Goal: Information Seeking & Learning: Learn about a topic

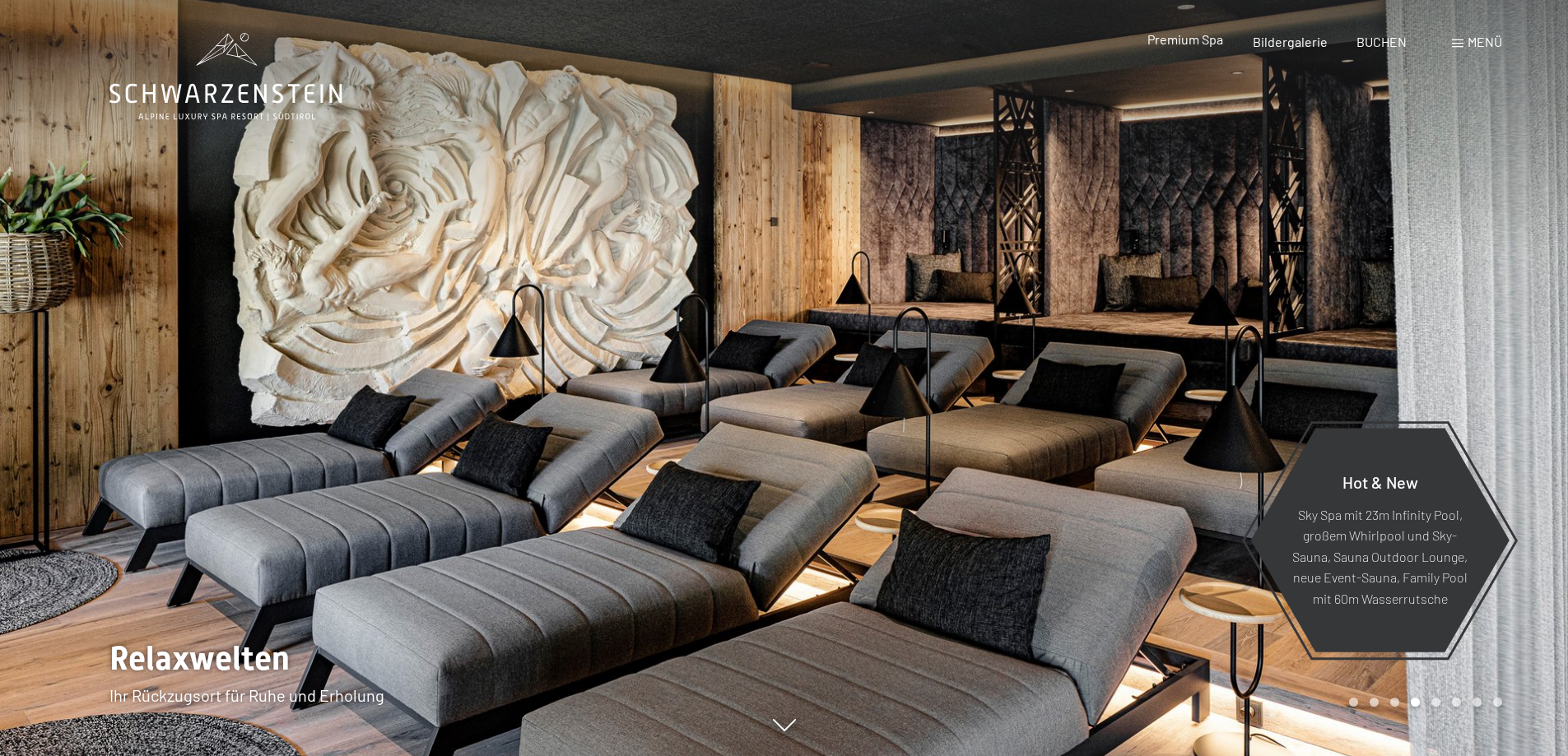
click at [1180, 43] on span "Premium Spa" at bounding box center [1185, 39] width 76 height 16
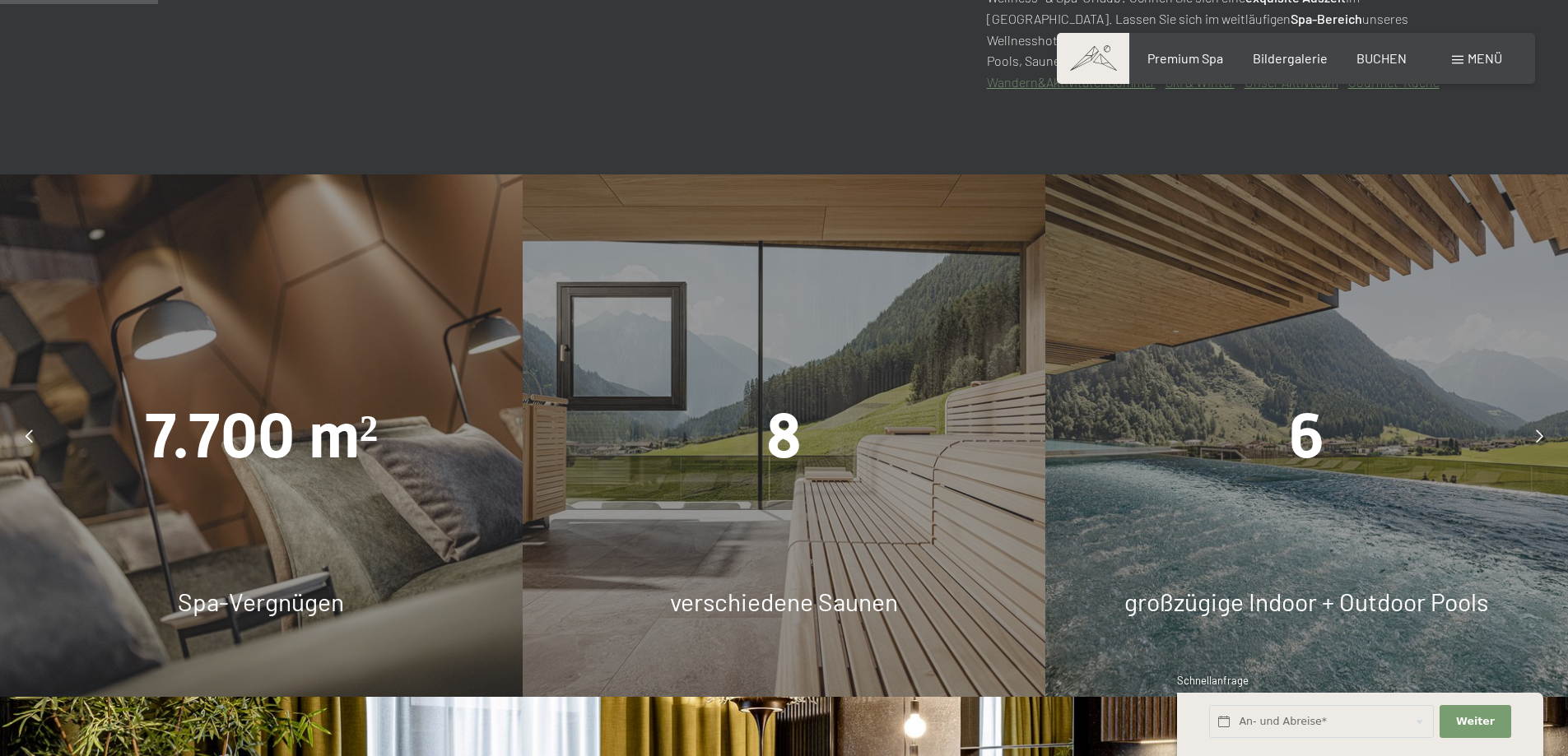
scroll to position [1316, 0]
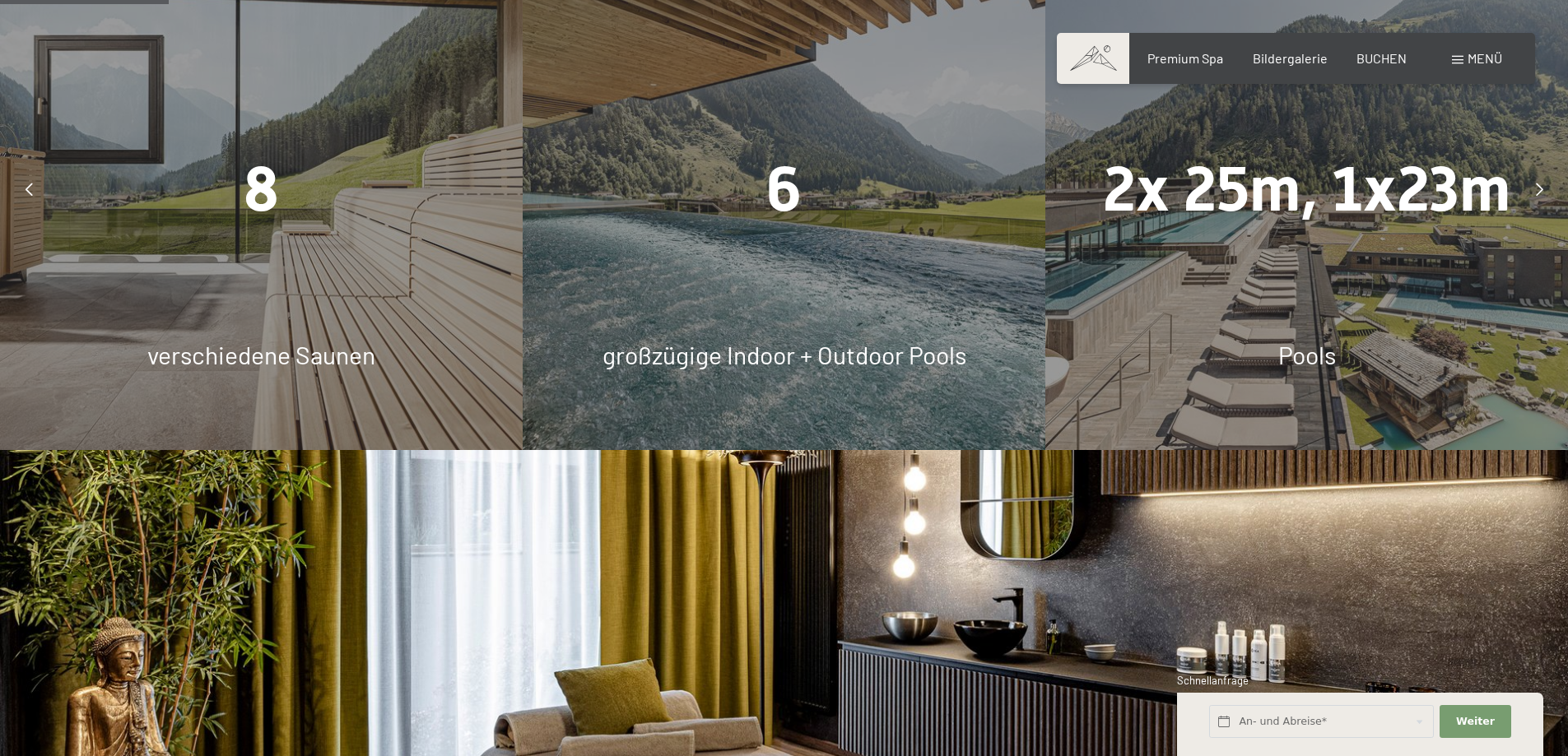
click at [1233, 306] on div "2x 25m, 1x23m Pools" at bounding box center [1306, 189] width 523 height 523
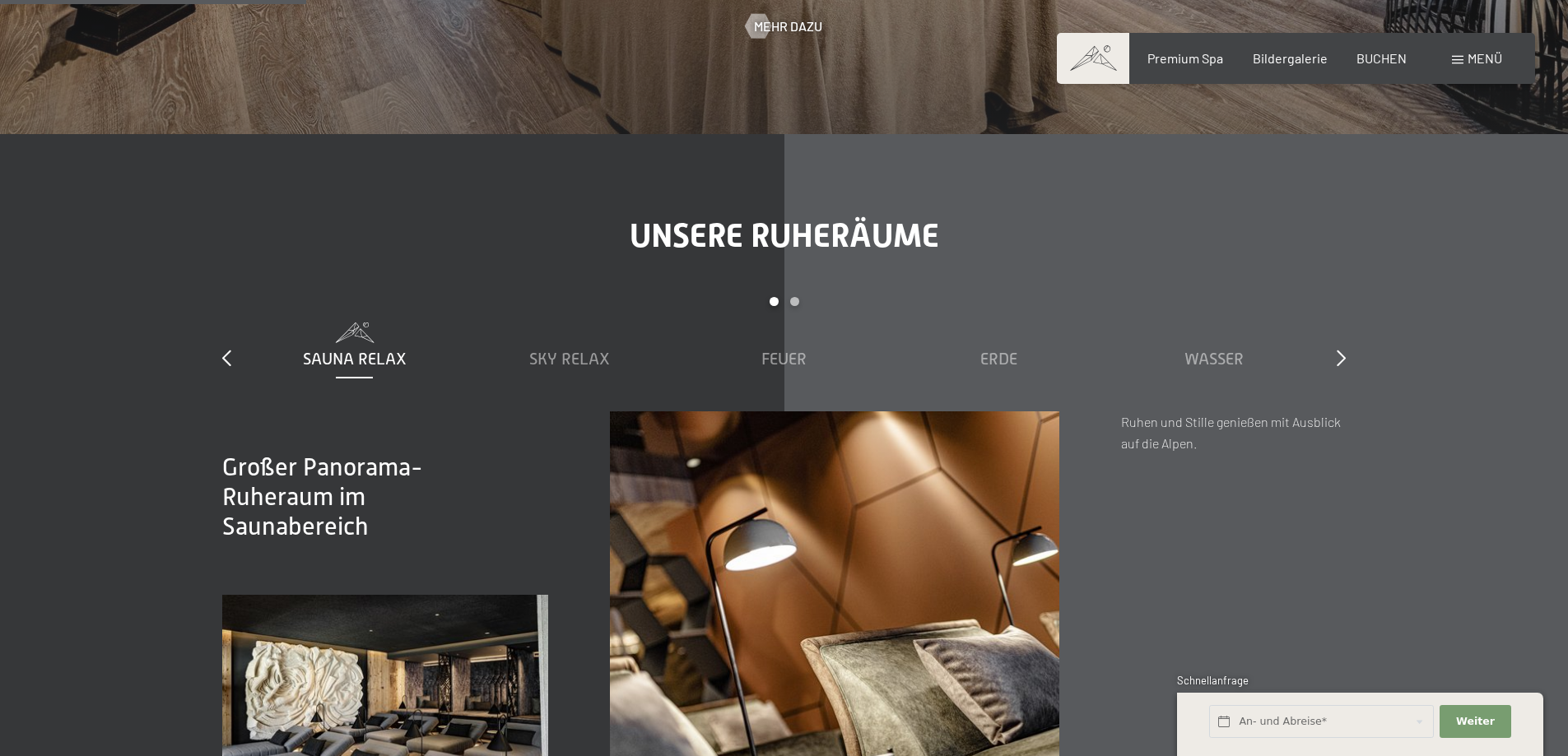
scroll to position [2468, 0]
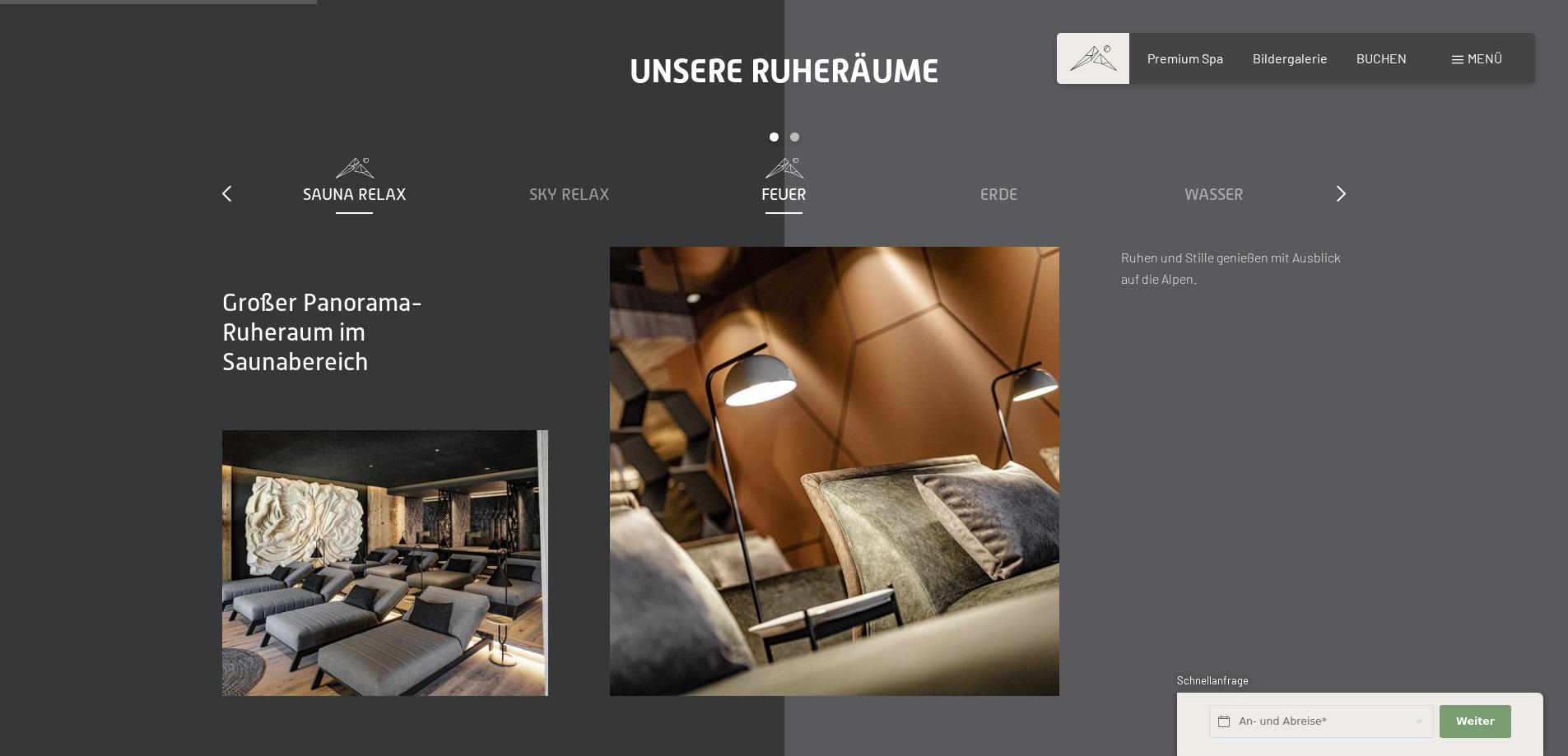
click at [787, 194] on span "Feuer" at bounding box center [784, 194] width 45 height 18
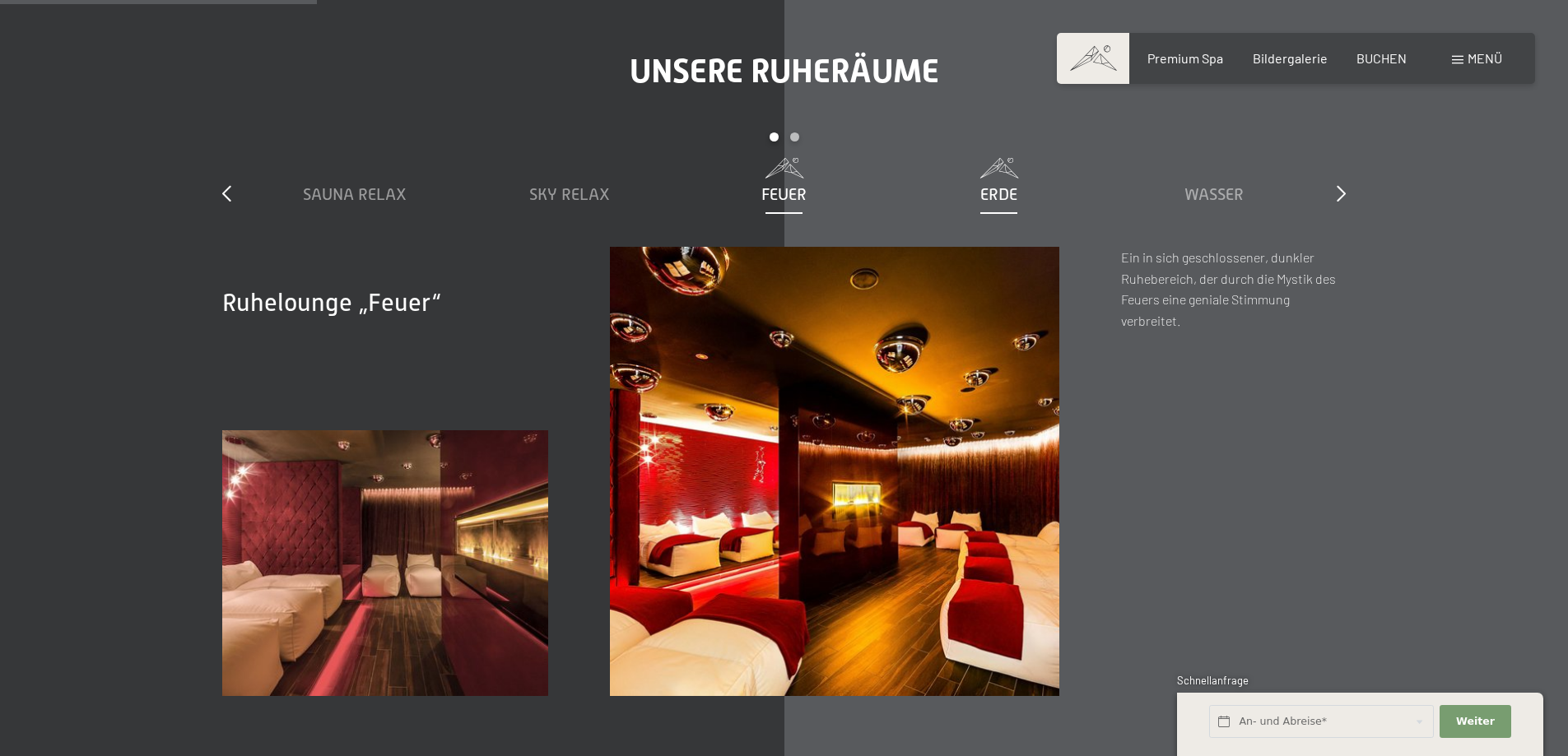
click at [993, 195] on span "Erde" at bounding box center [999, 194] width 37 height 18
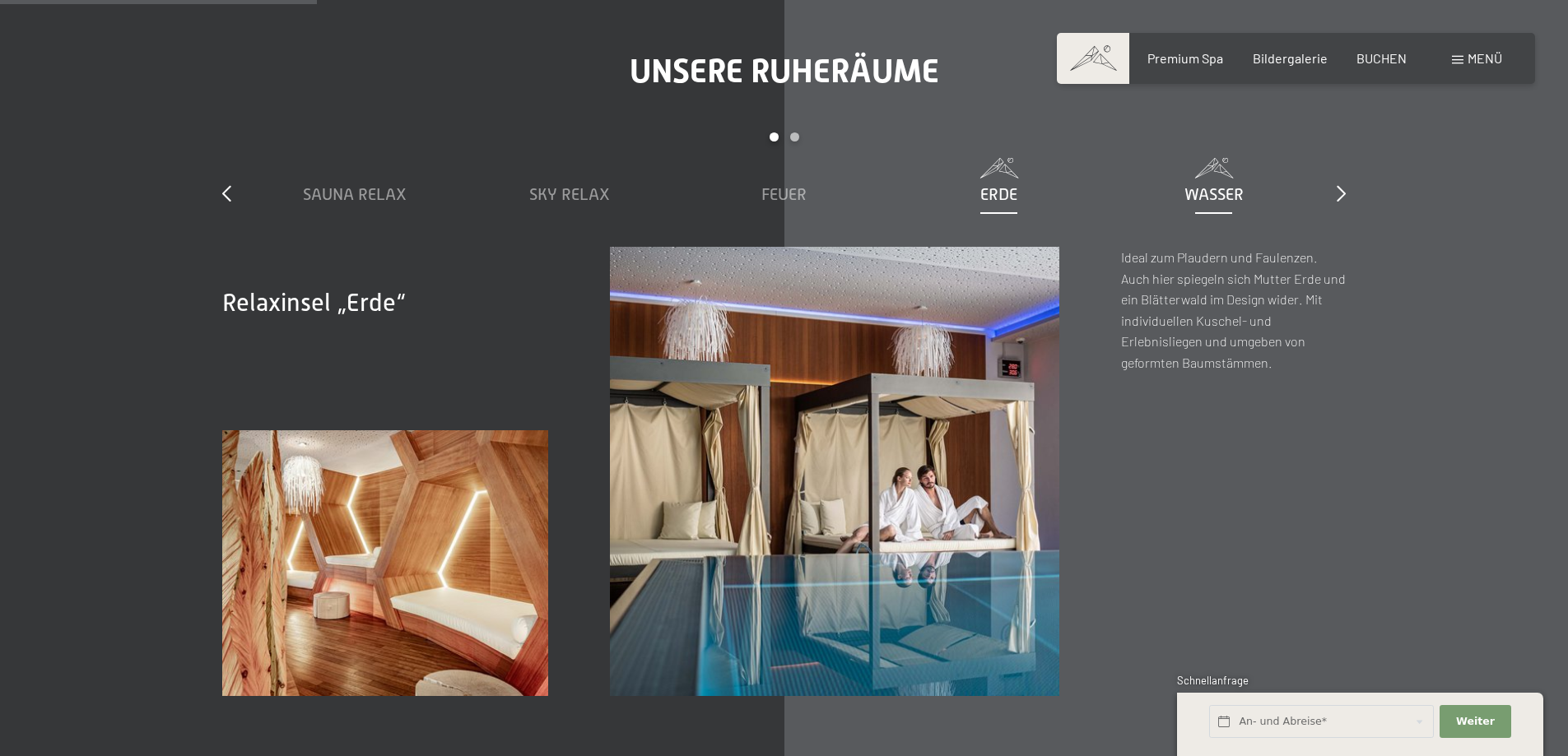
click at [1223, 198] on span "Wasser" at bounding box center [1213, 194] width 59 height 18
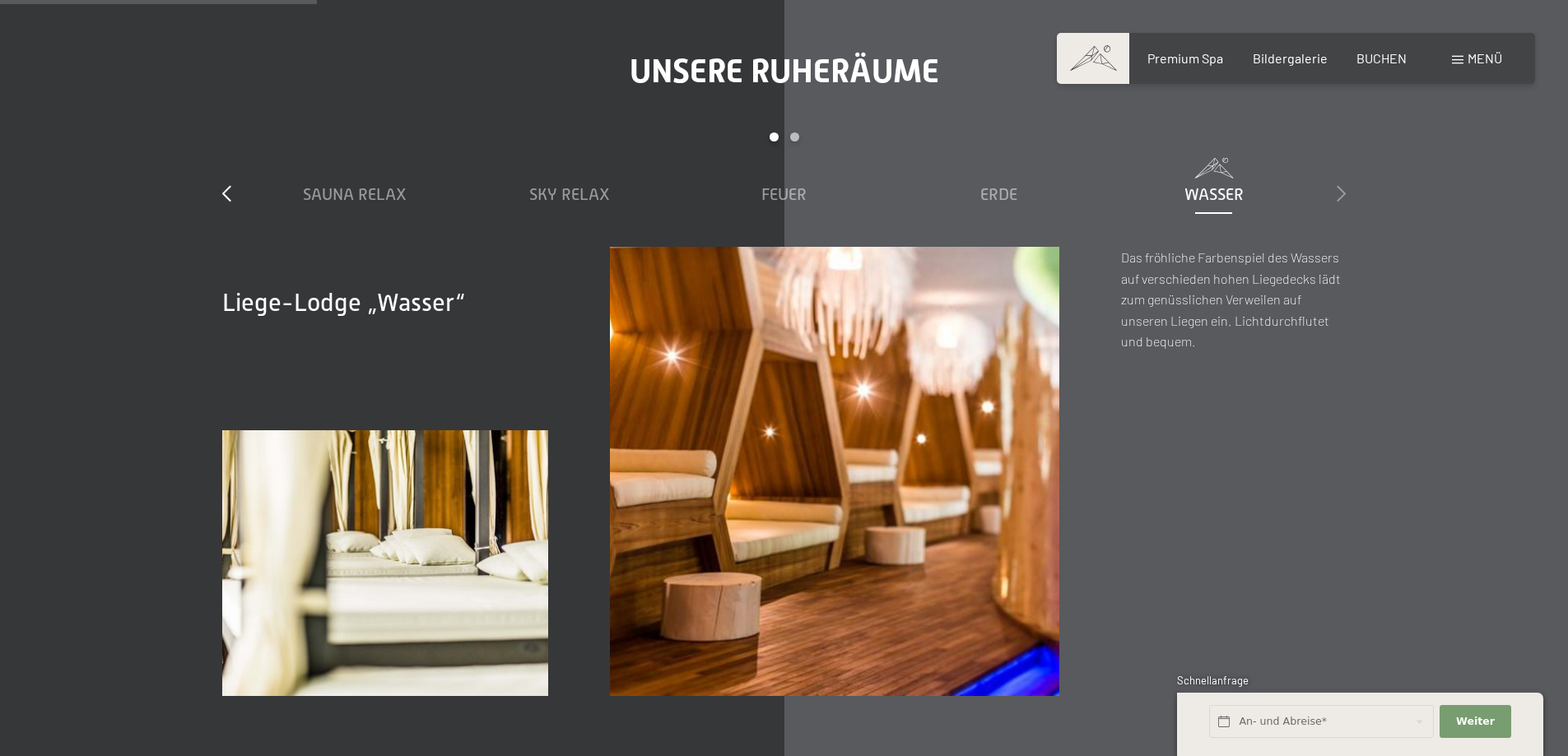
click at [1344, 197] on icon at bounding box center [1341, 194] width 9 height 17
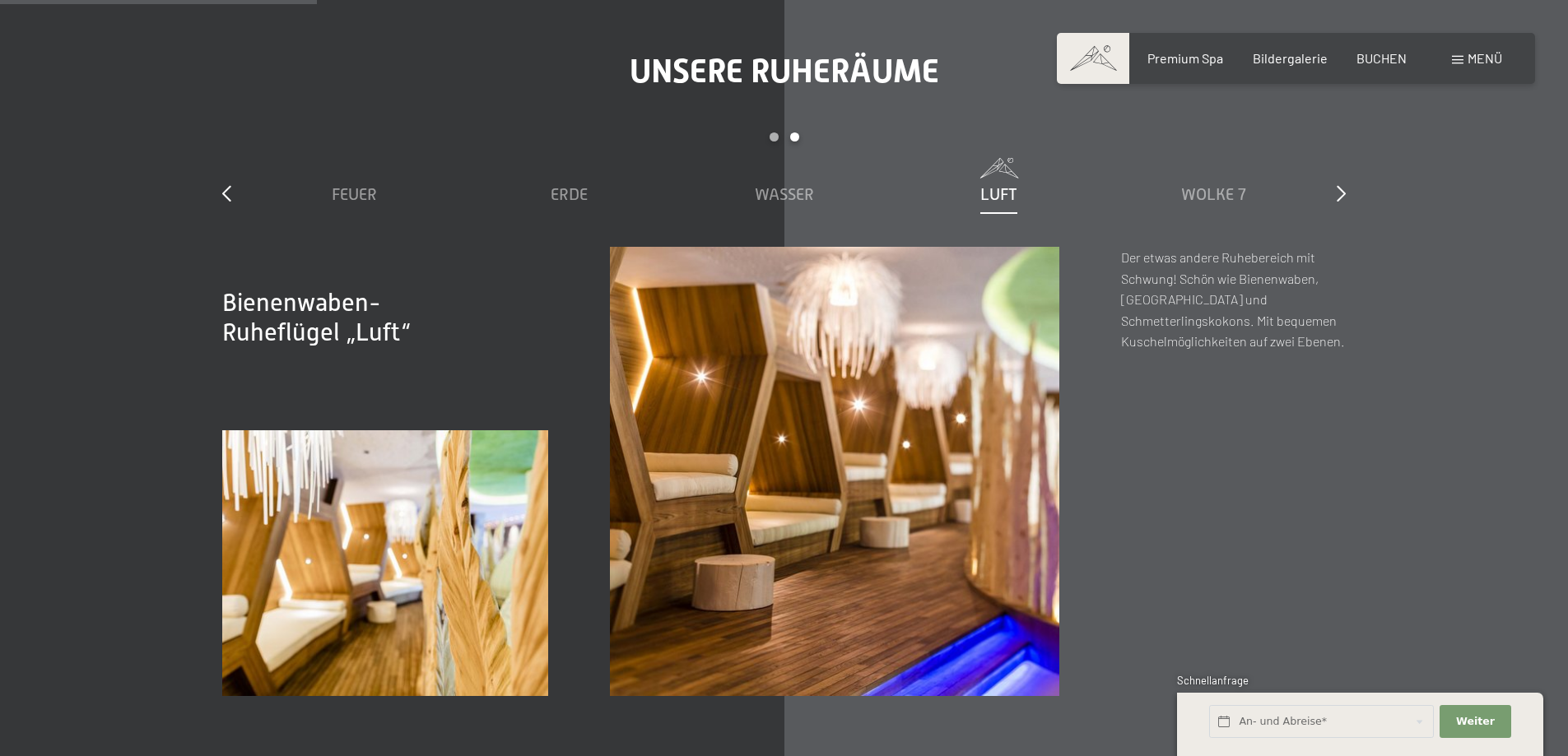
click at [989, 194] on span "Luft" at bounding box center [999, 194] width 37 height 18
click at [991, 194] on span "Luft" at bounding box center [999, 194] width 37 height 18
click at [1205, 194] on span "Wolke 7" at bounding box center [1213, 194] width 65 height 18
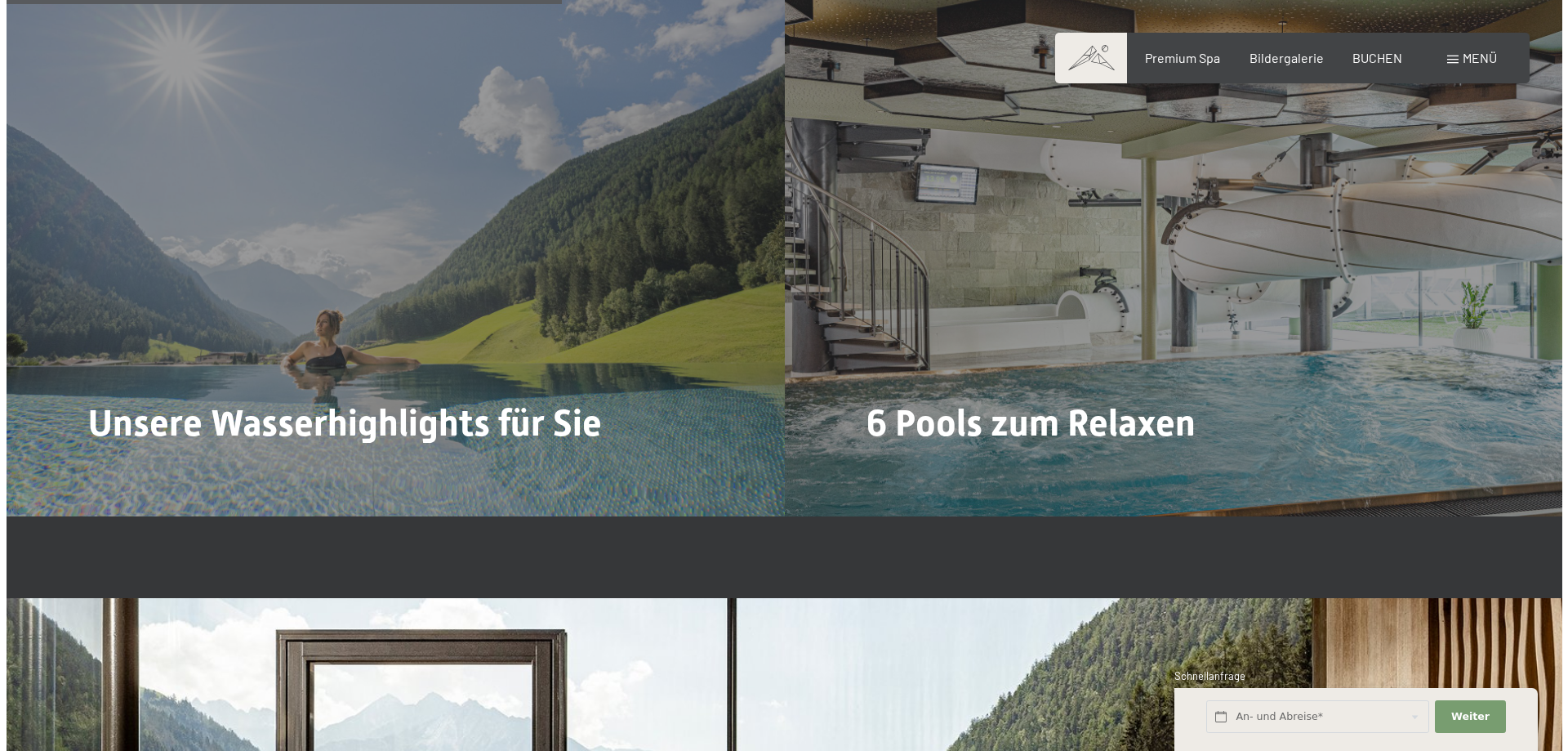
scroll to position [4331, 0]
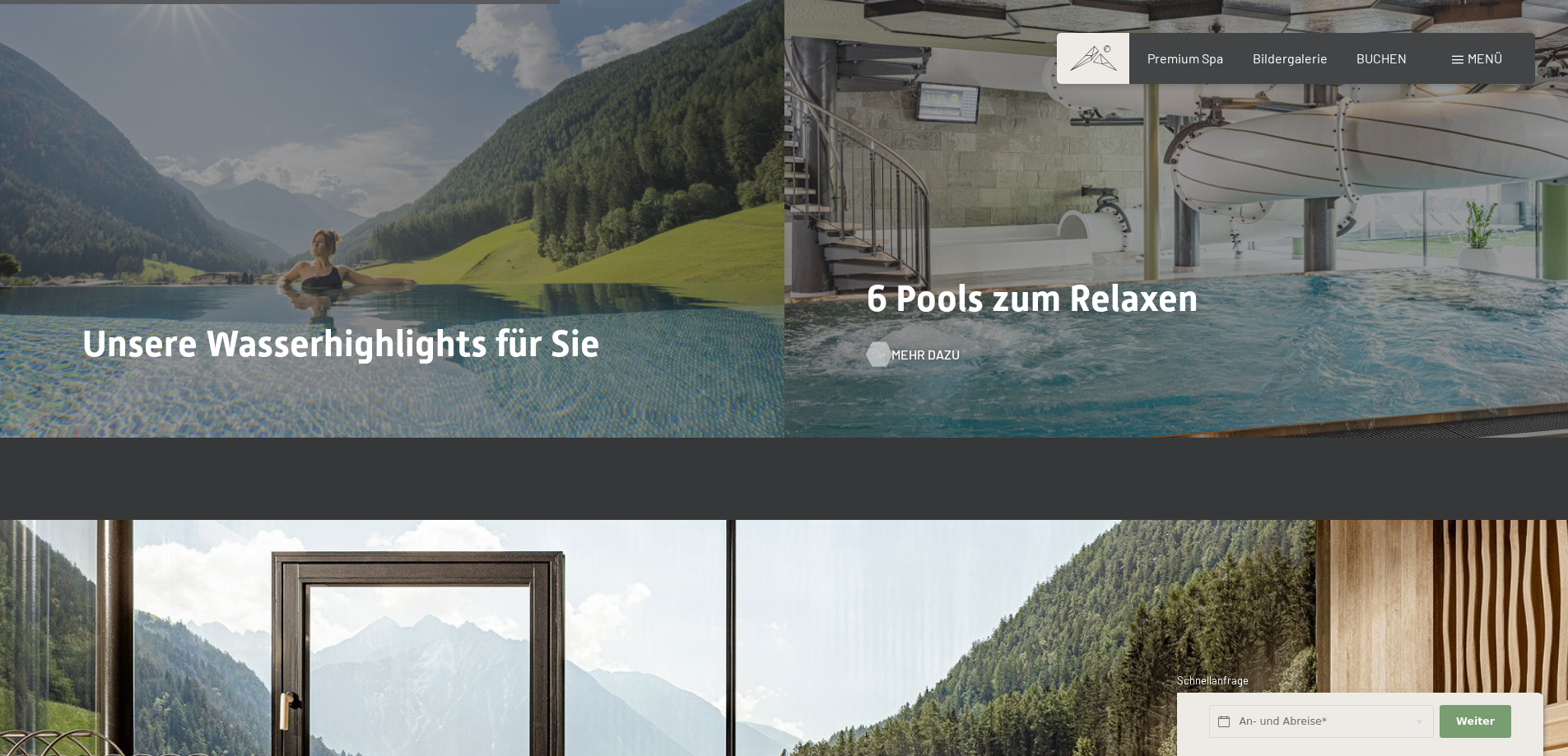
click at [902, 349] on span "Mehr dazu" at bounding box center [925, 354] width 68 height 18
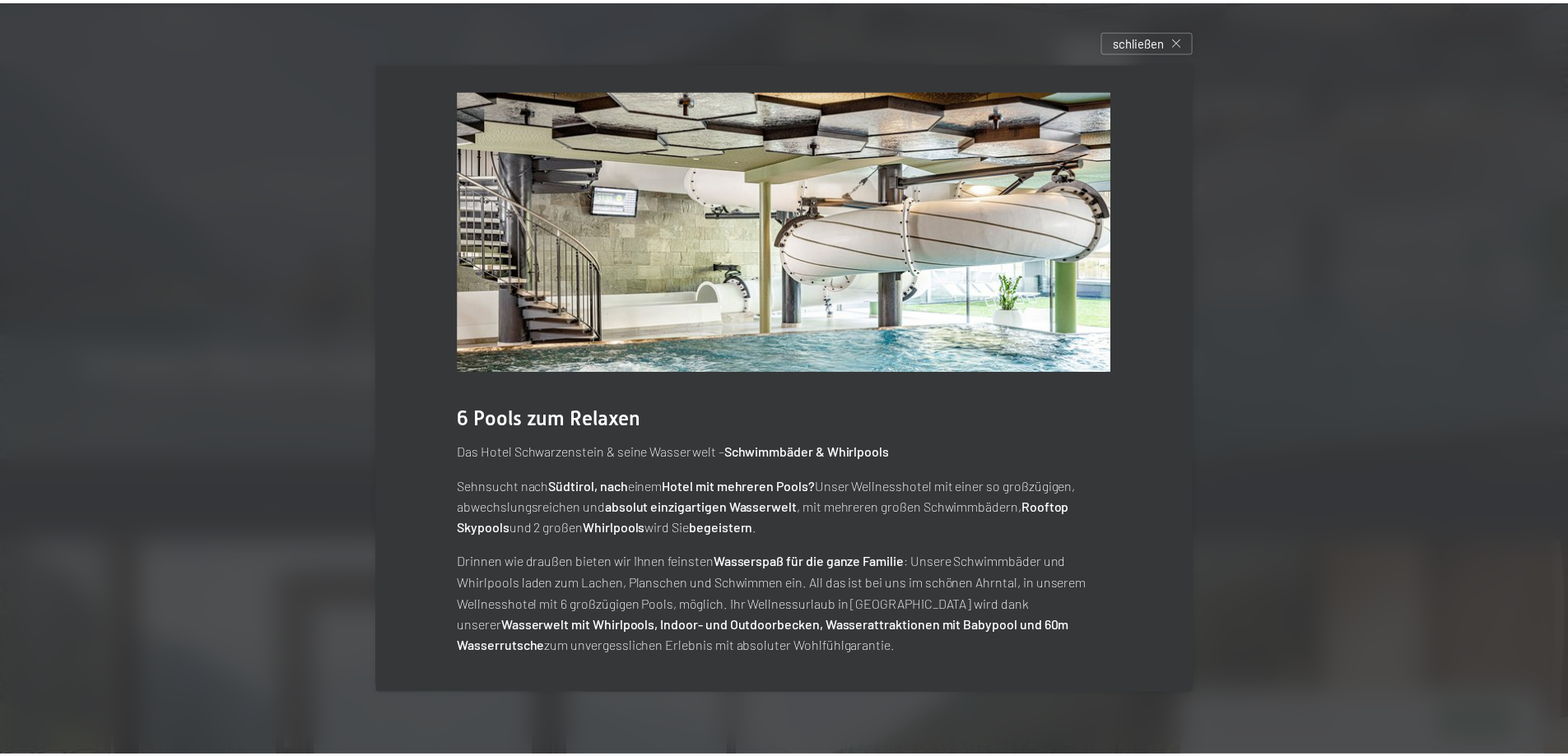
scroll to position [0, 0]
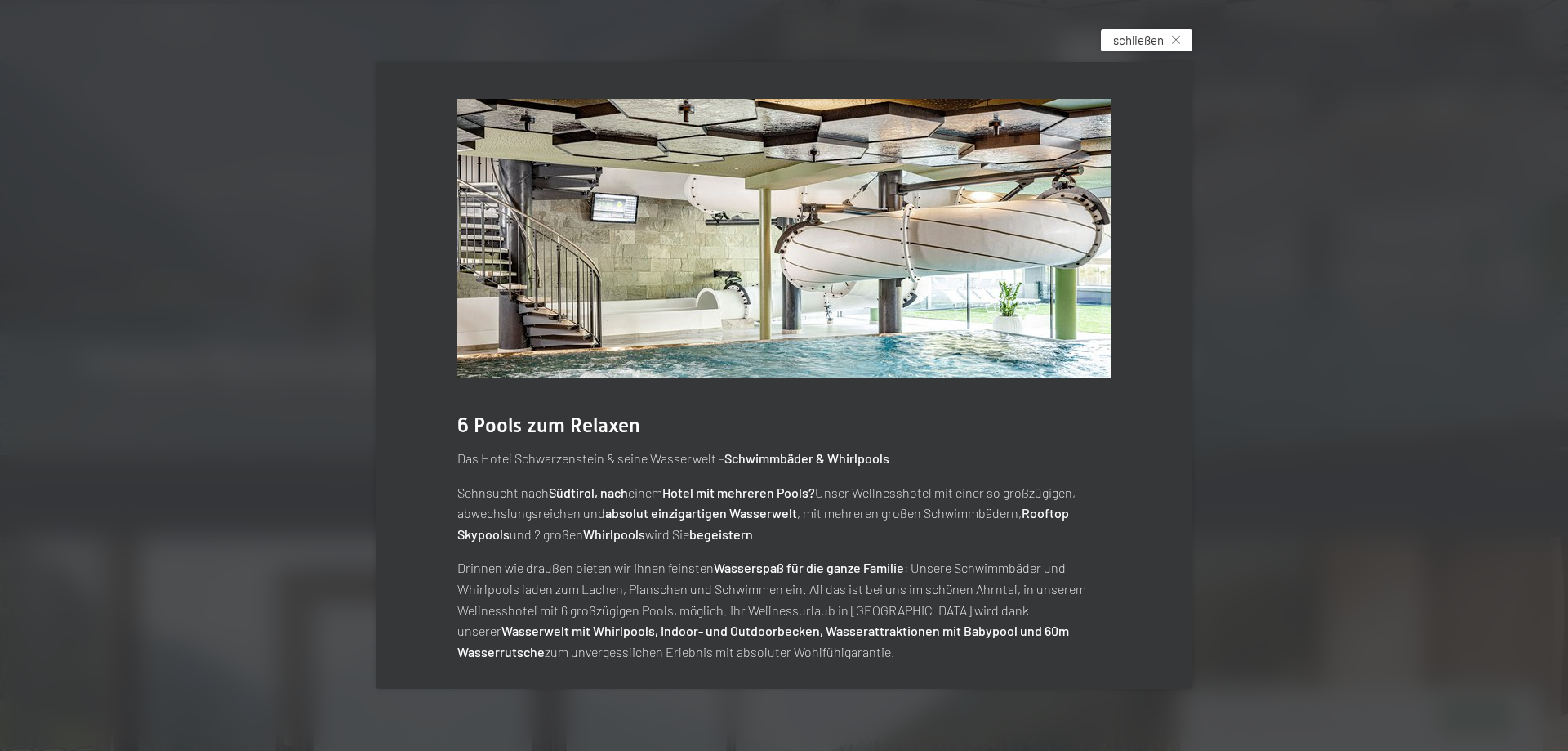
click at [1179, 34] on div "schließen" at bounding box center [1146, 40] width 91 height 22
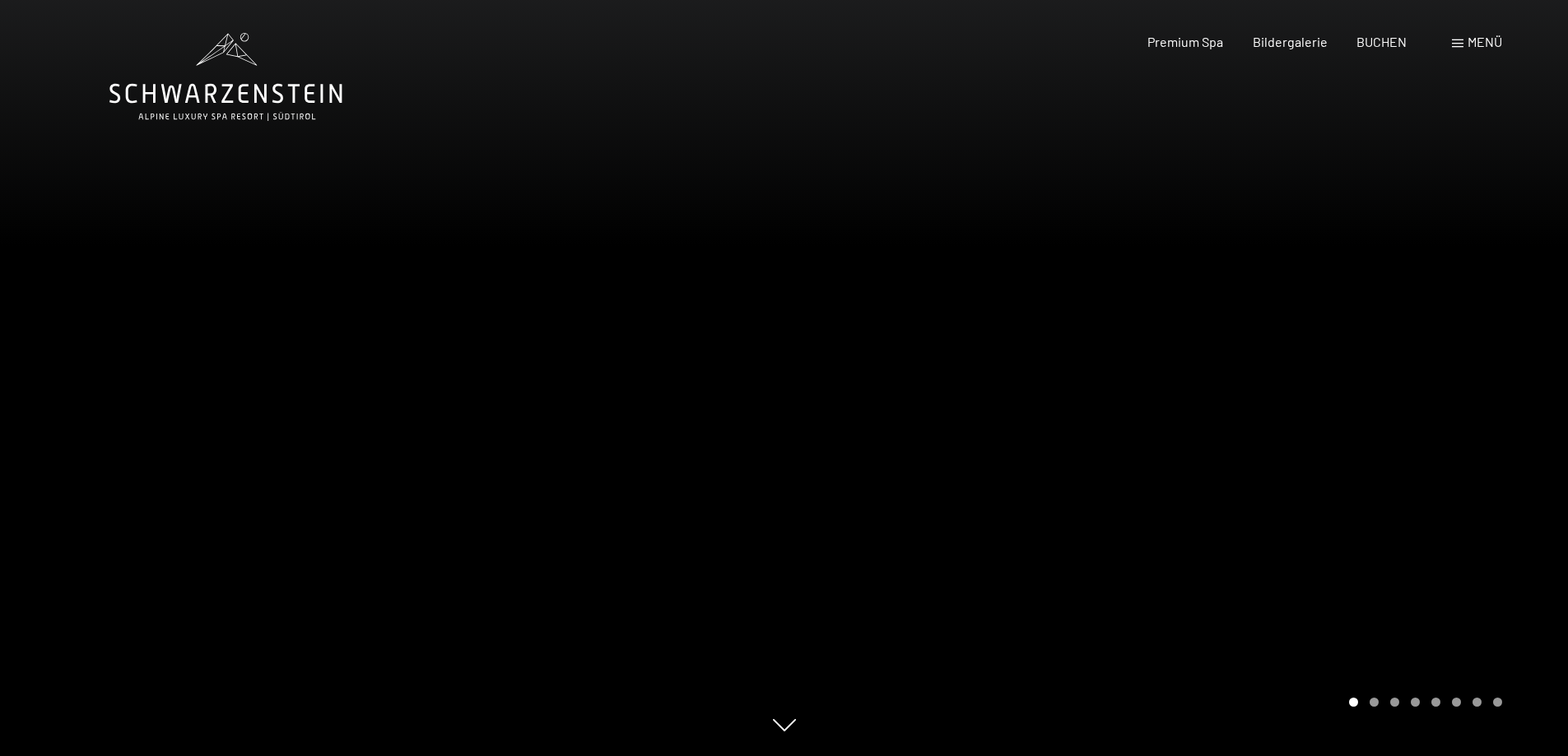
click at [1469, 40] on span "Menü" at bounding box center [1484, 41] width 35 height 16
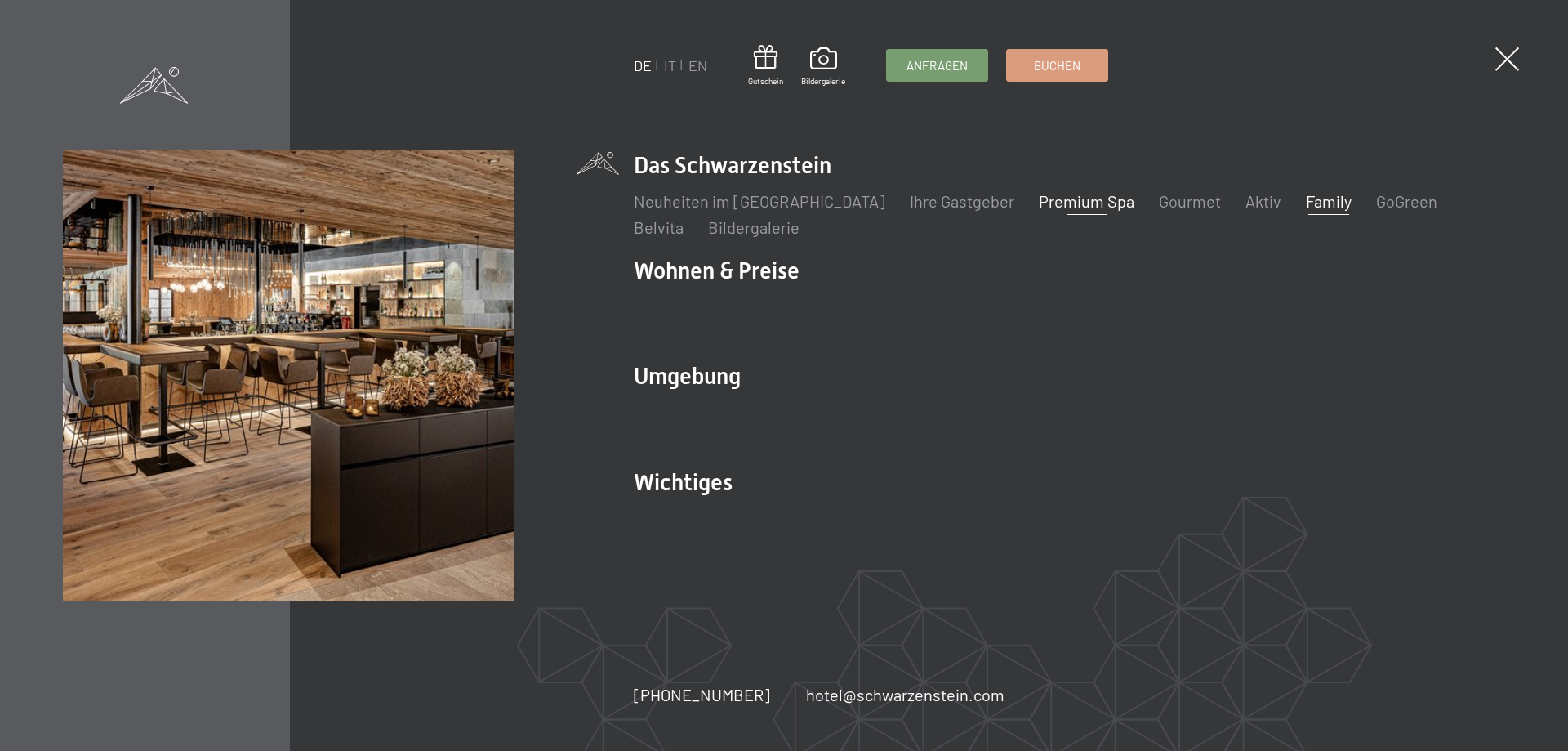
click at [1306, 204] on link "Family" at bounding box center [1328, 201] width 46 height 19
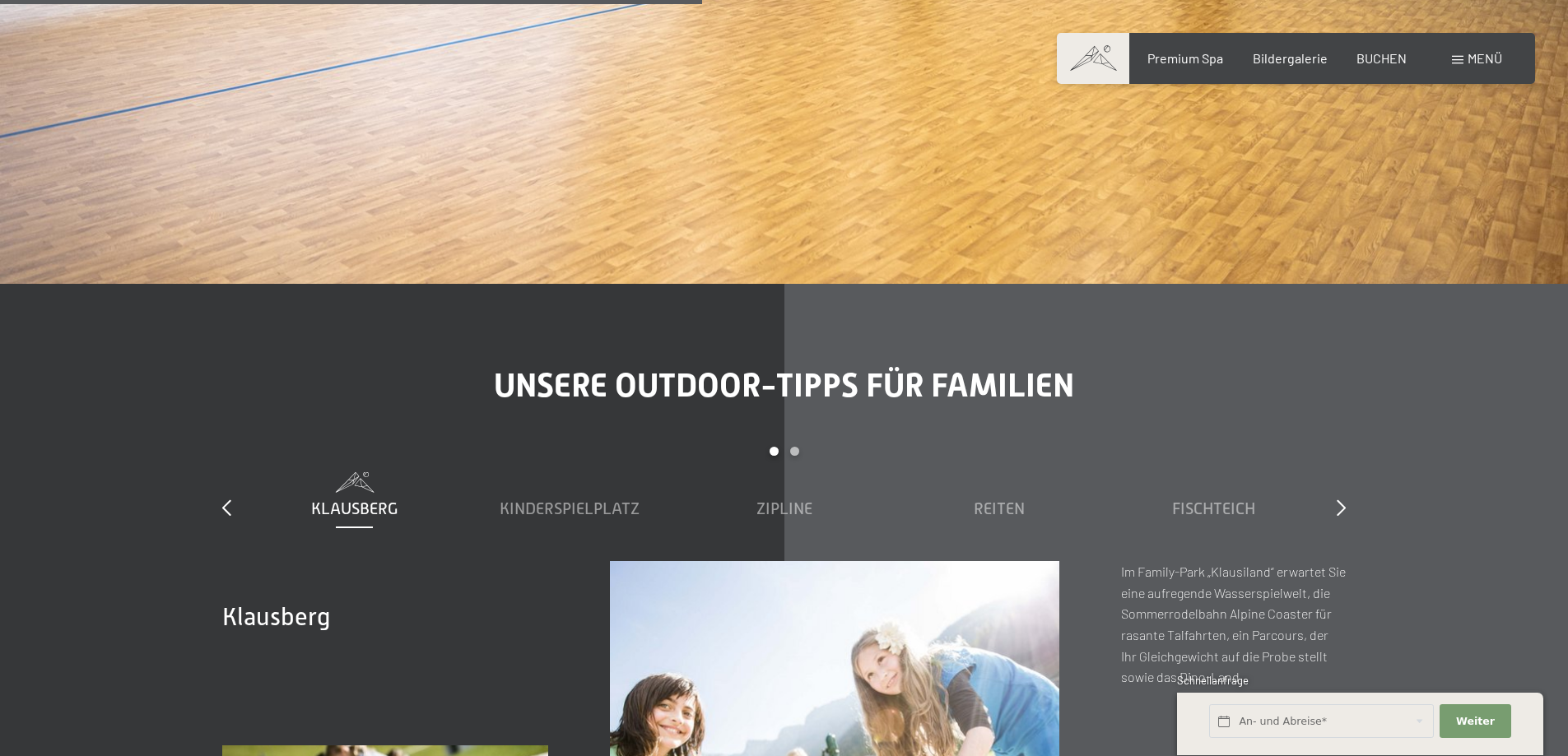
scroll to position [5841, 0]
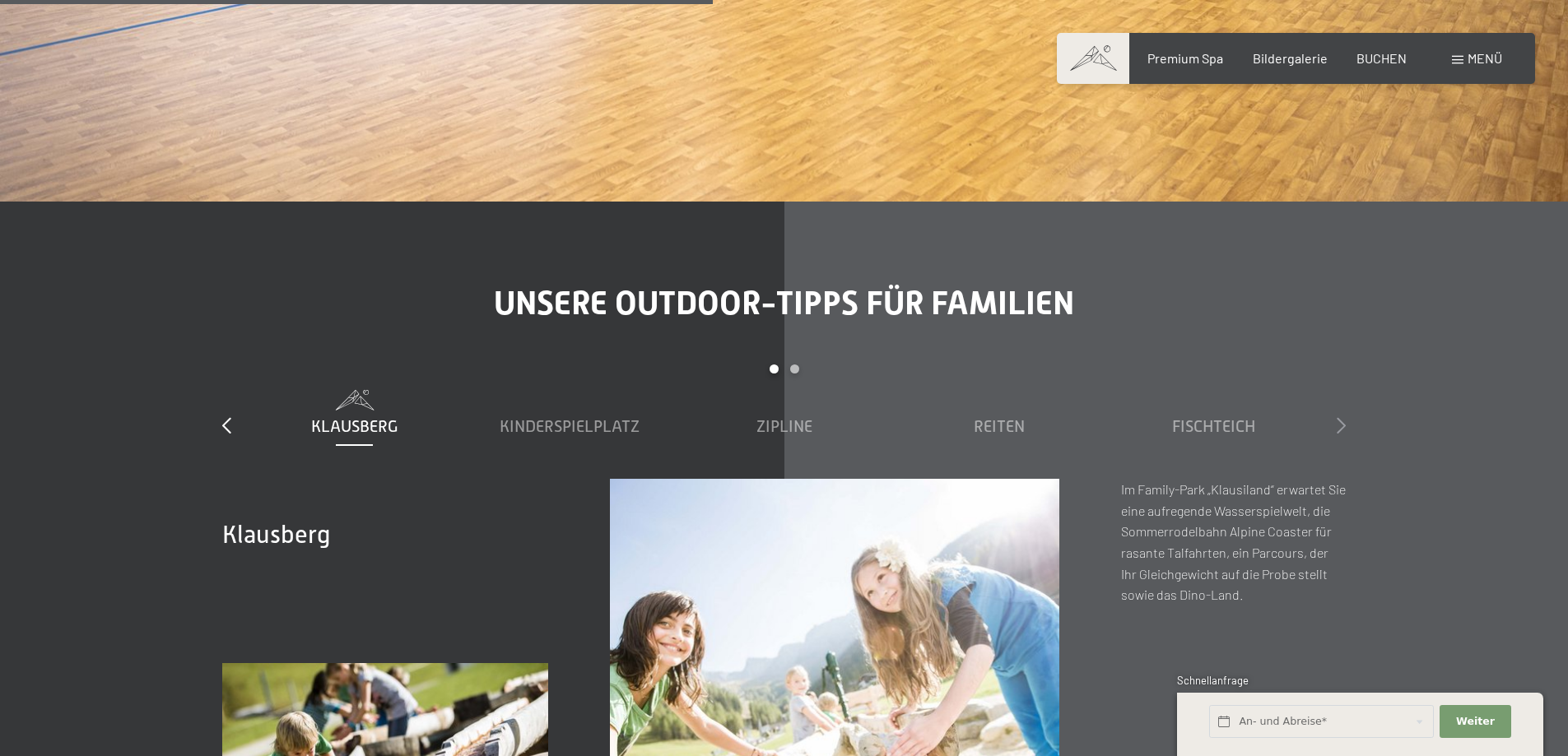
click at [1340, 417] on icon at bounding box center [1341, 425] width 9 height 17
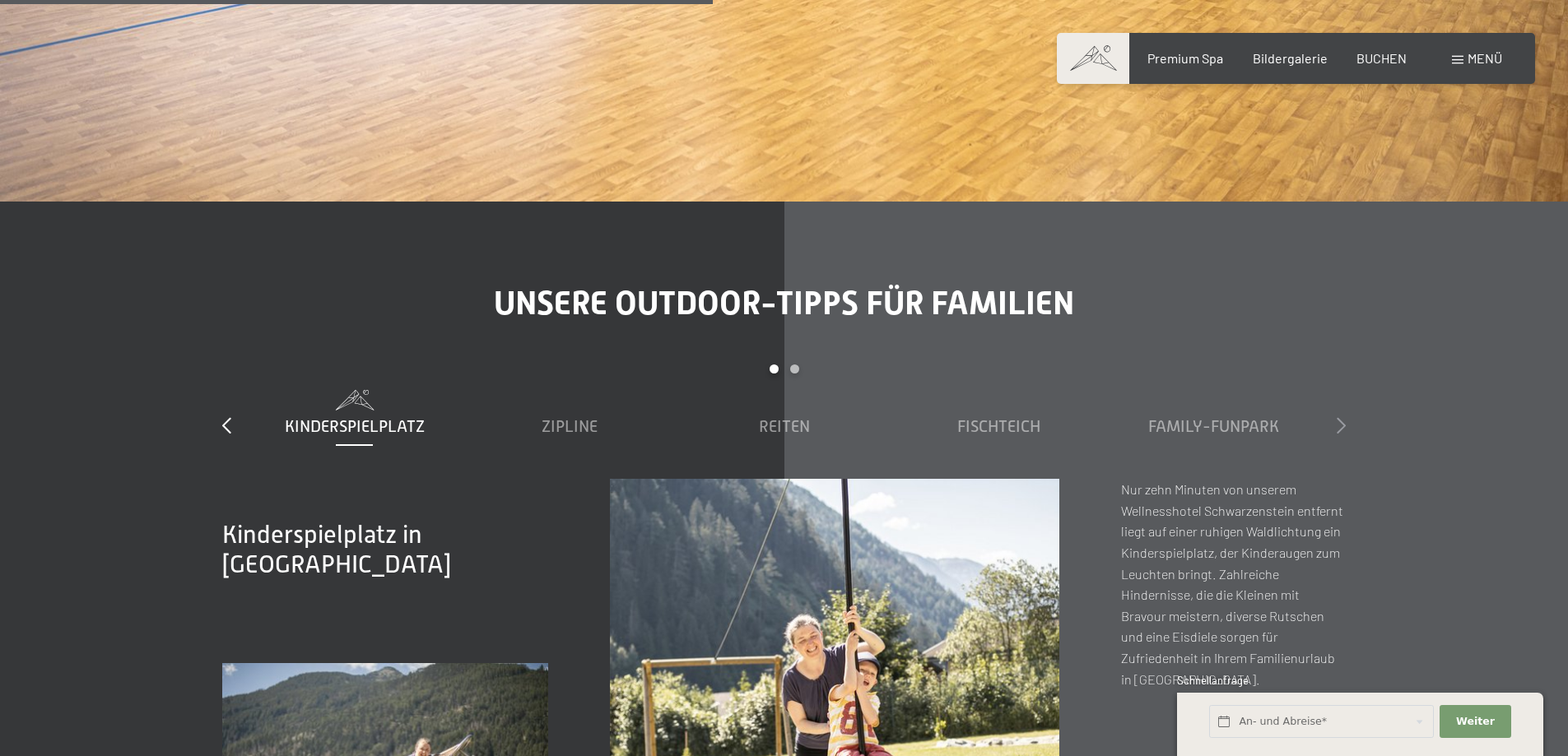
click at [1340, 417] on icon at bounding box center [1341, 425] width 9 height 17
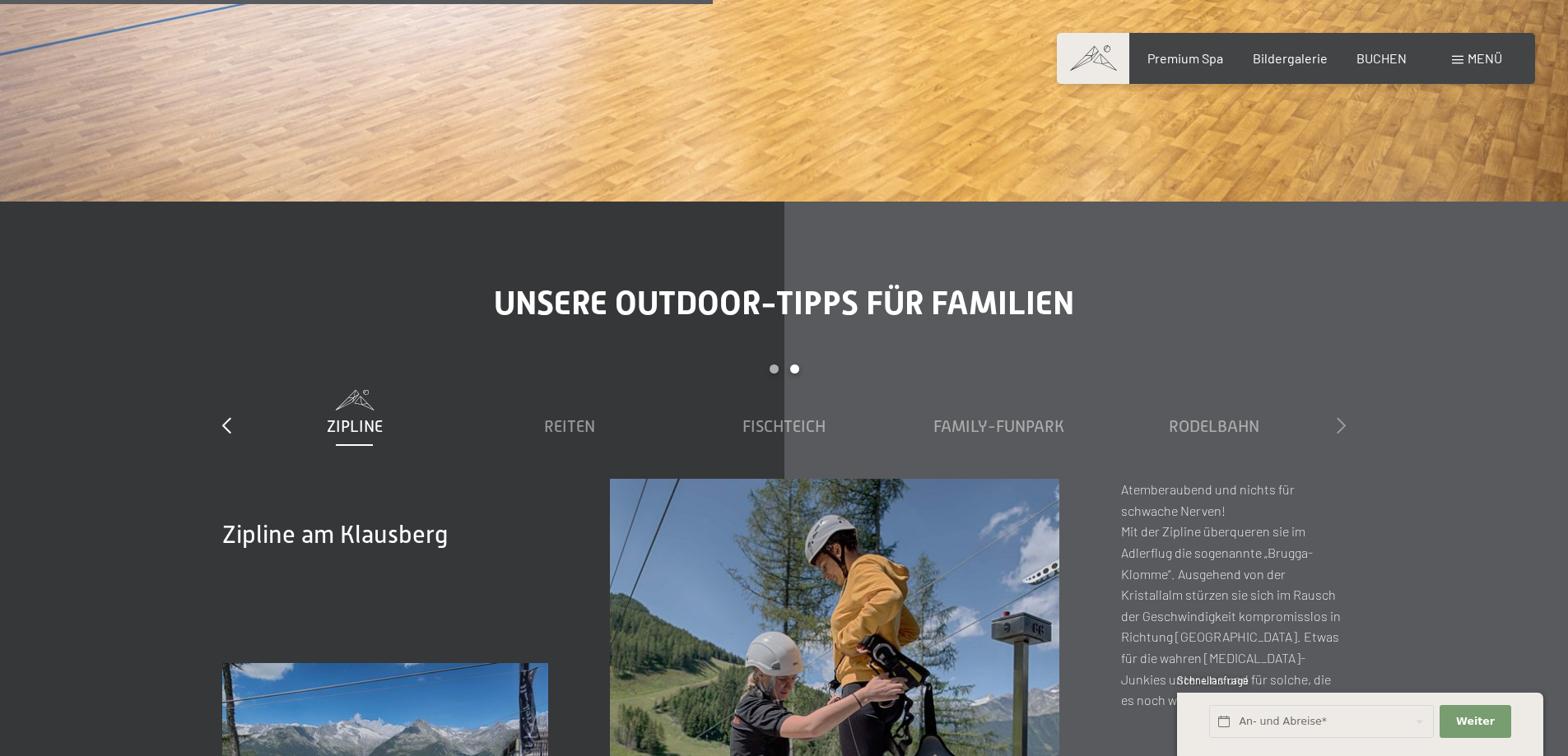
click at [1340, 417] on icon at bounding box center [1341, 425] width 9 height 17
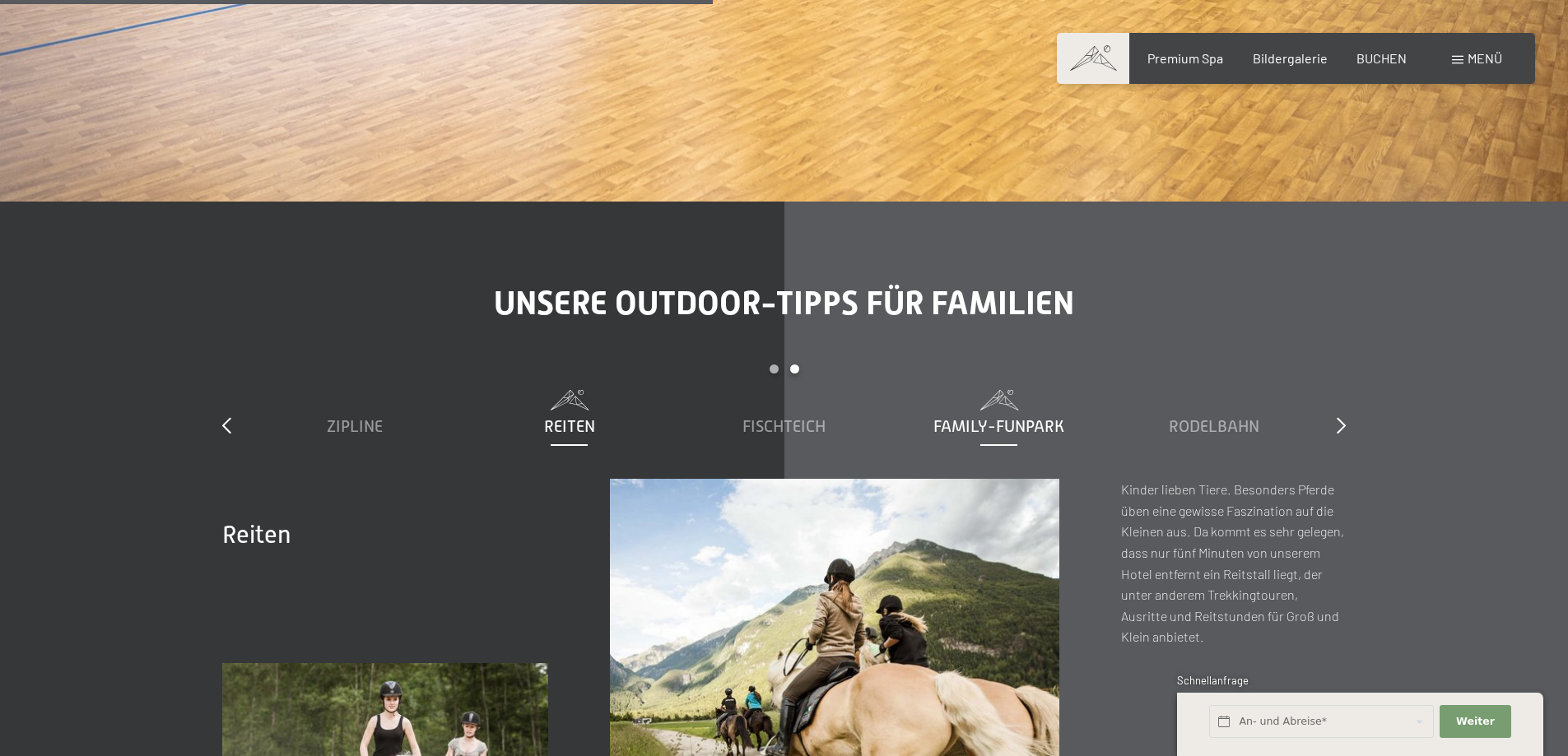
click at [1005, 417] on span "Family-Funpark" at bounding box center [998, 425] width 131 height 18
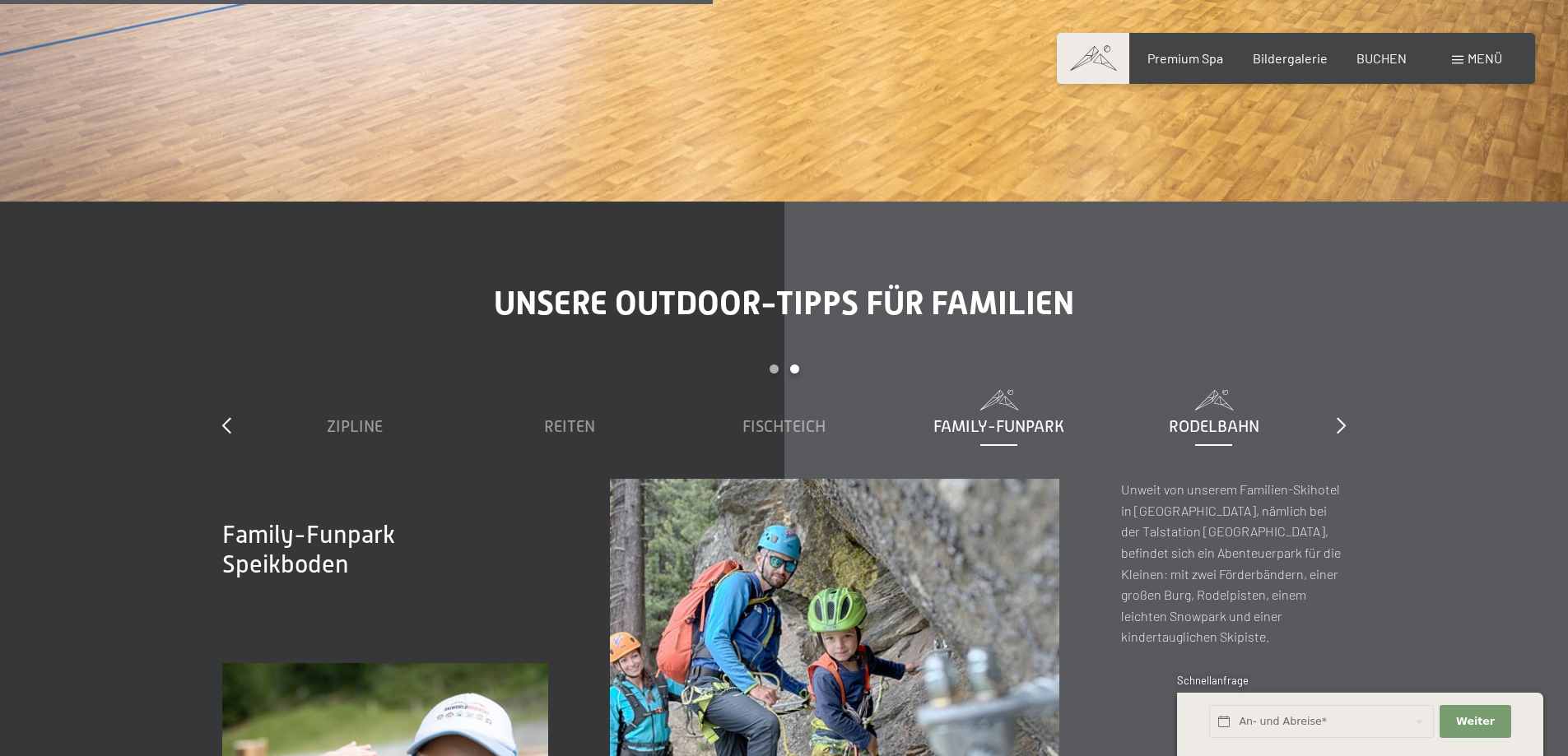
click at [1224, 417] on span "Rodelbahn" at bounding box center [1213, 425] width 90 height 18
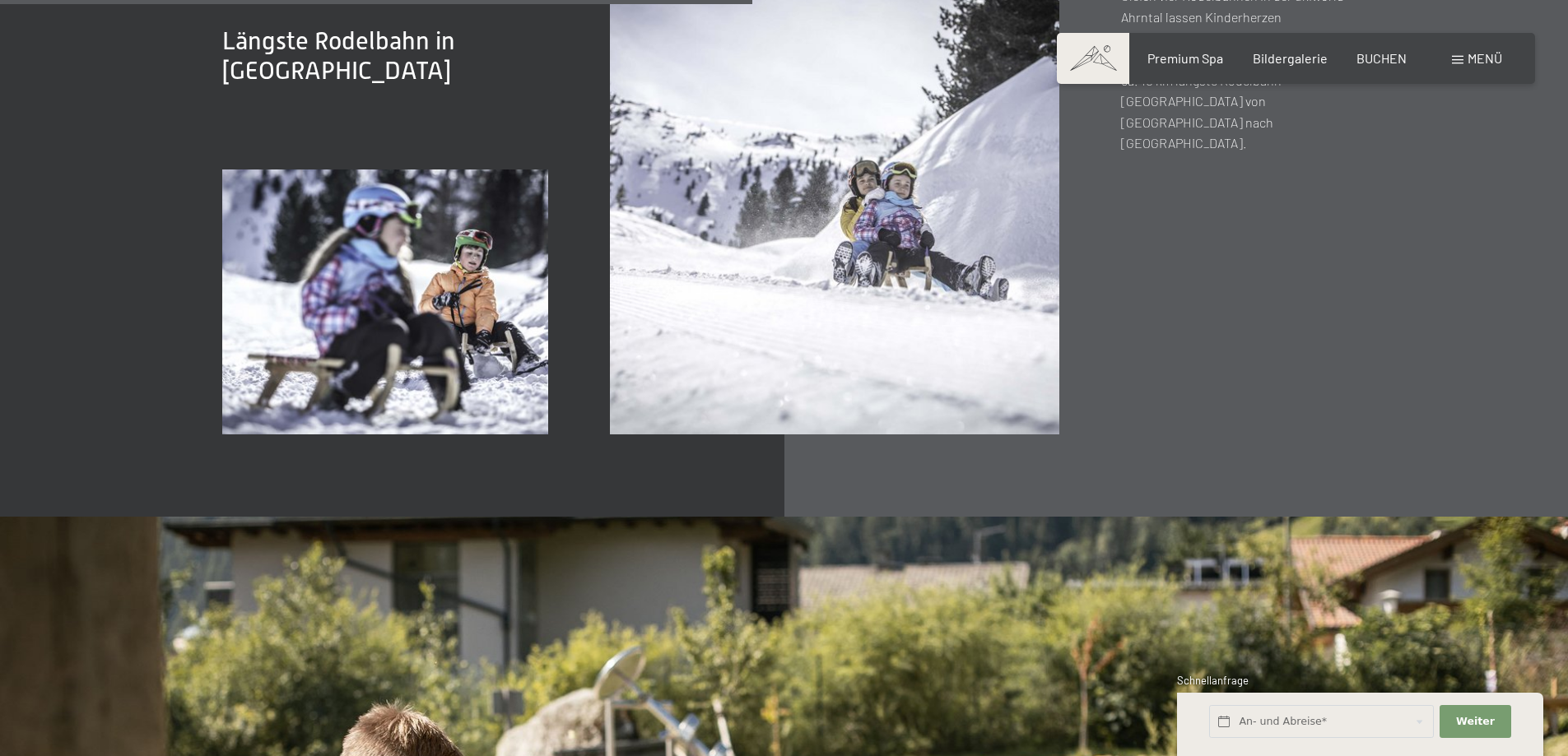
scroll to position [6088, 0]
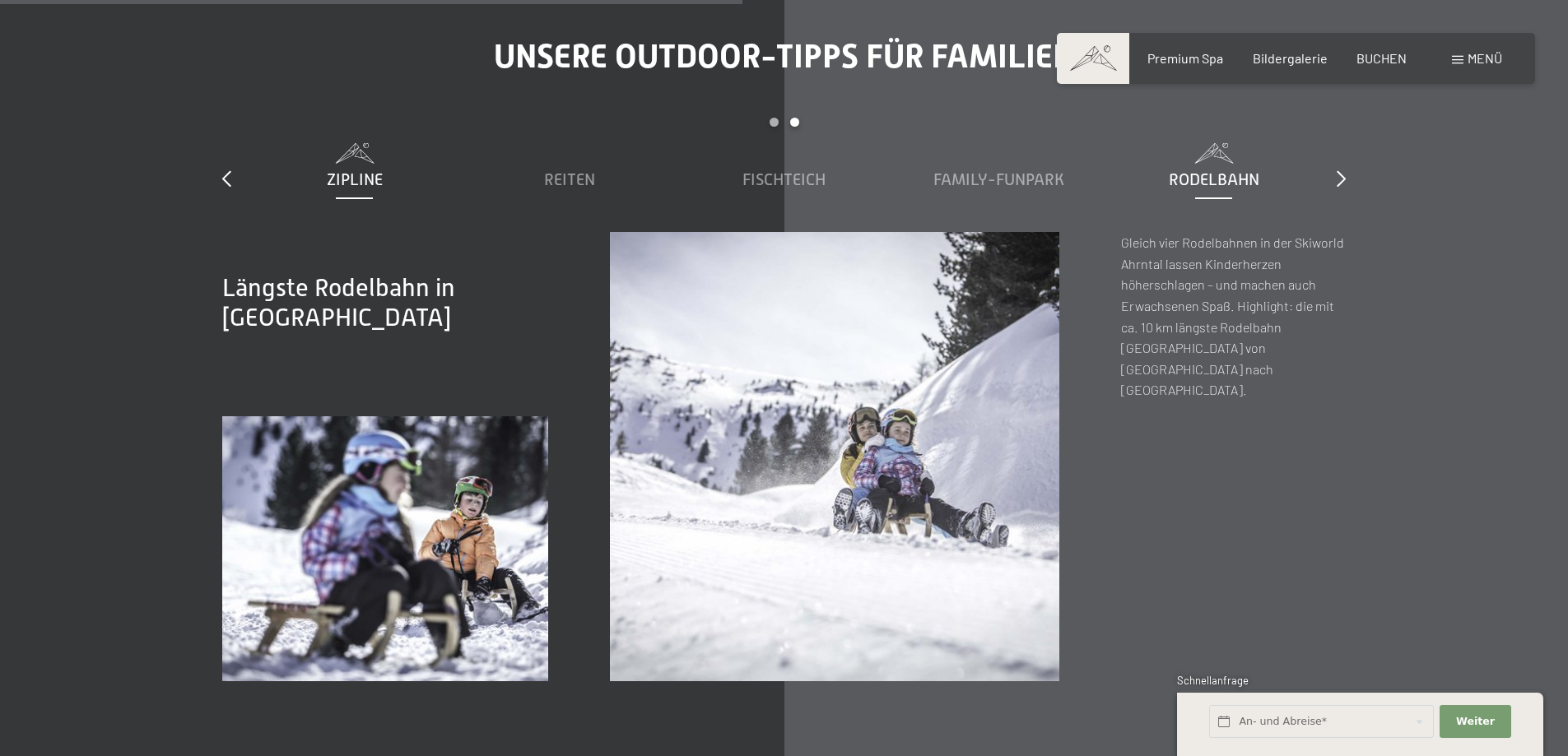
click at [369, 170] on span "Zipline" at bounding box center [355, 178] width 56 height 18
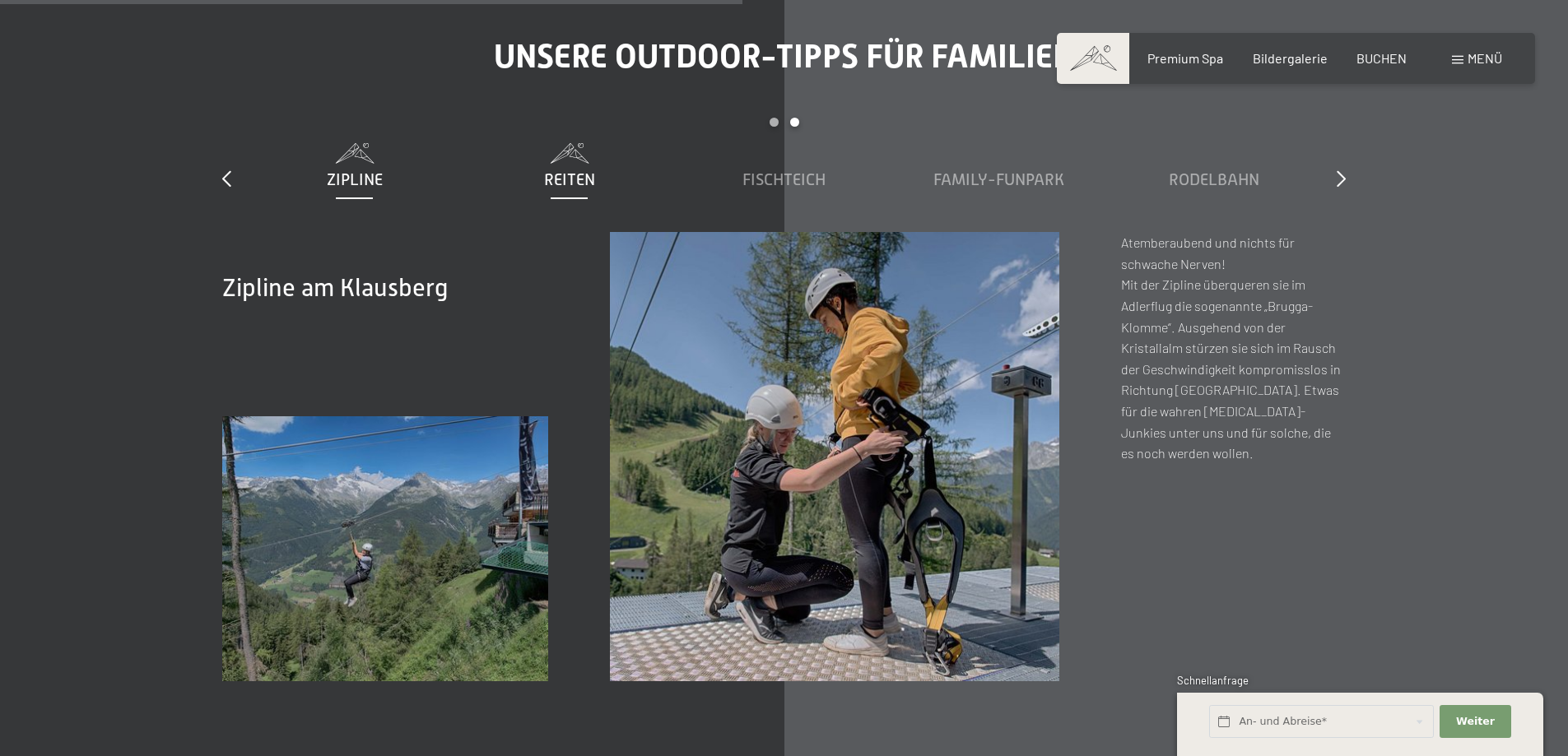
click at [556, 170] on span "Reiten" at bounding box center [569, 178] width 51 height 18
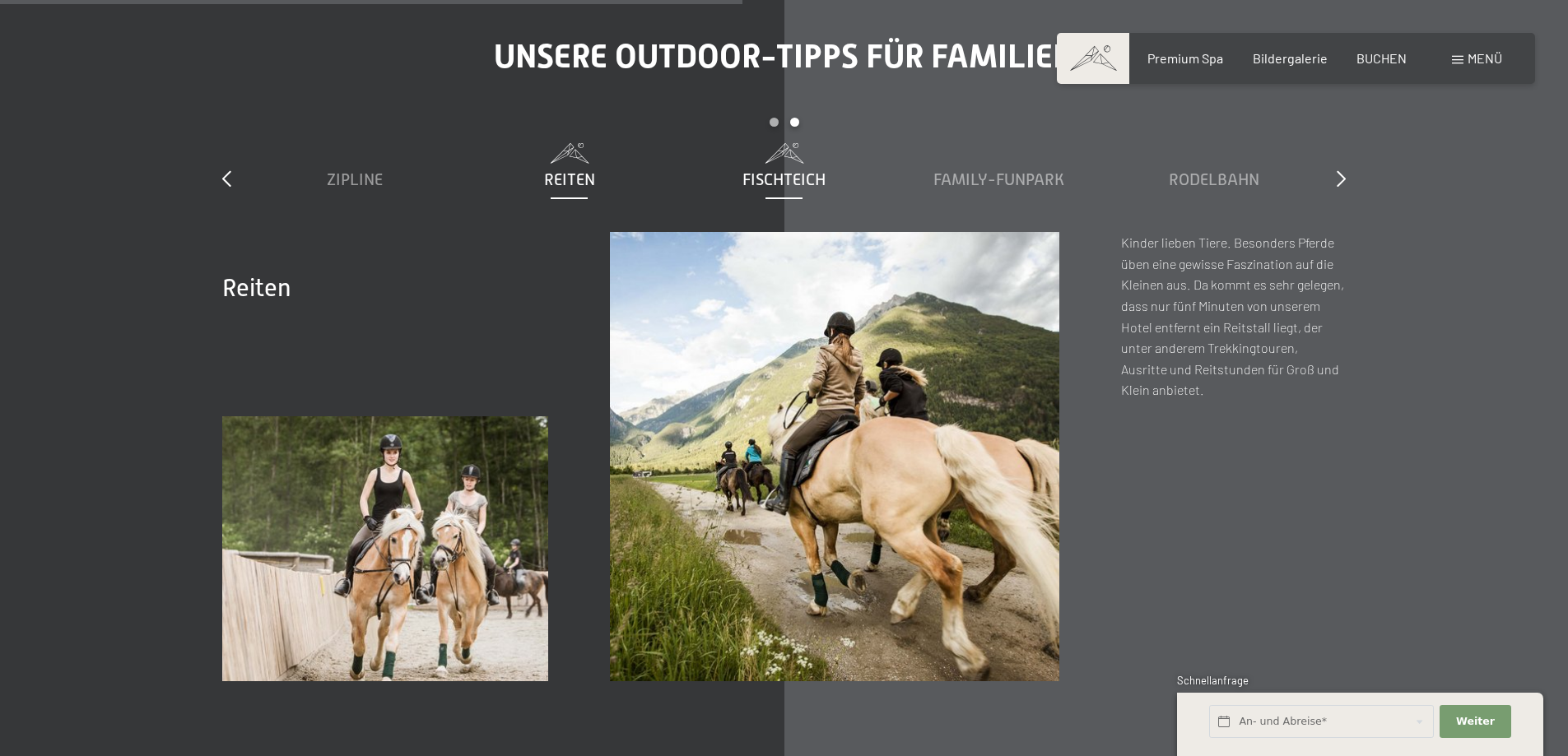
click at [767, 170] on span "Fischteich" at bounding box center [783, 178] width 83 height 18
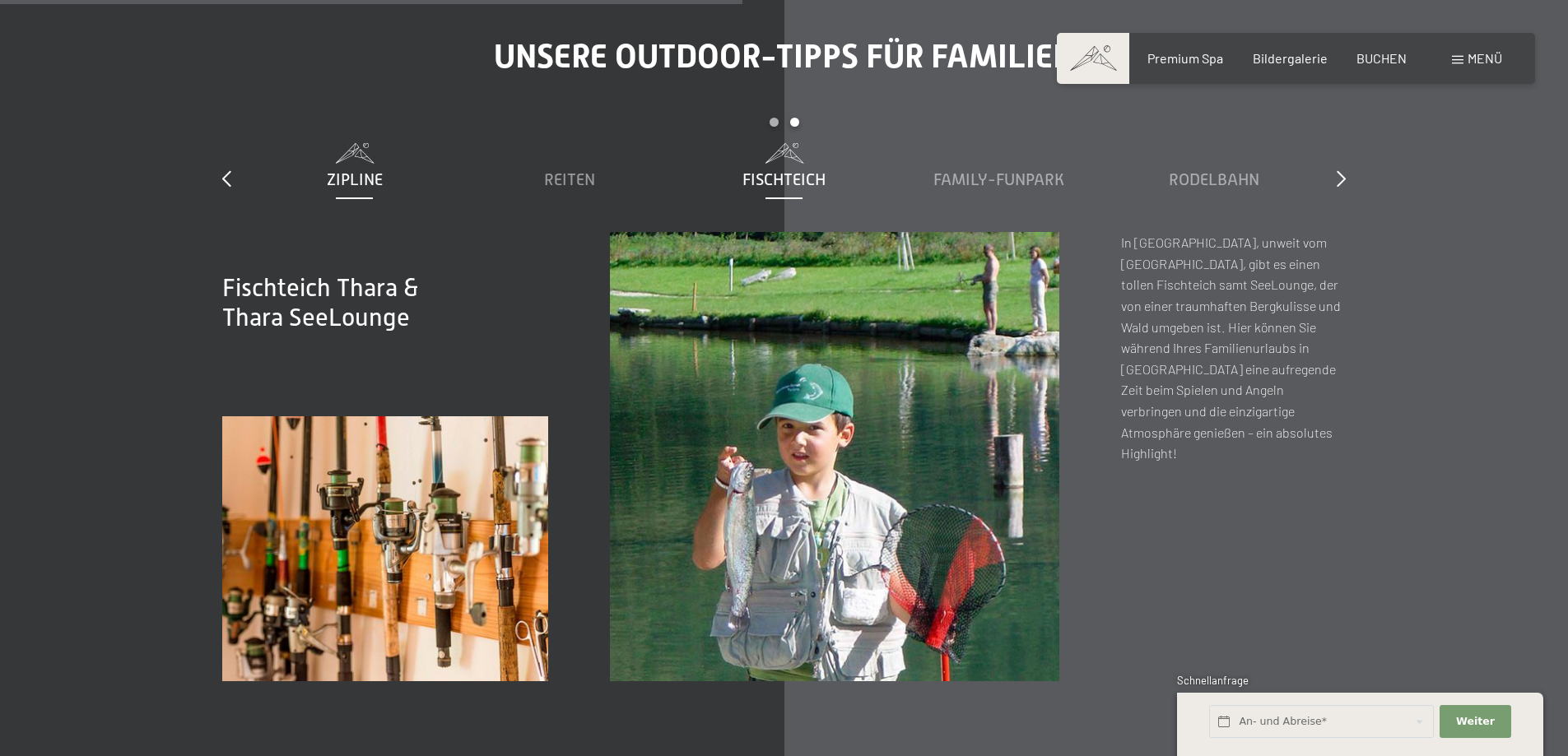
click at [359, 170] on span "Zipline" at bounding box center [355, 178] width 56 height 18
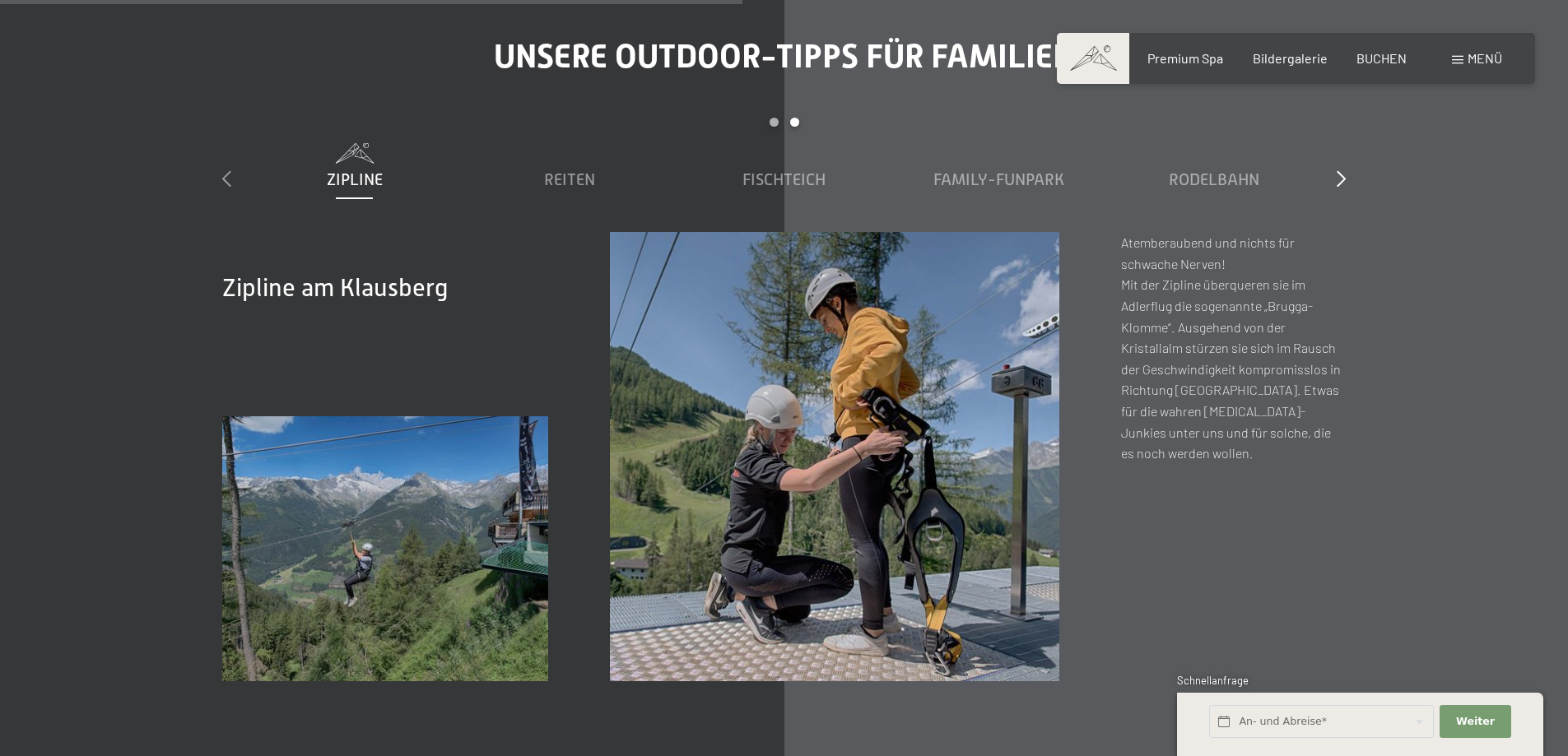
click at [229, 170] on icon at bounding box center [227, 178] width 9 height 17
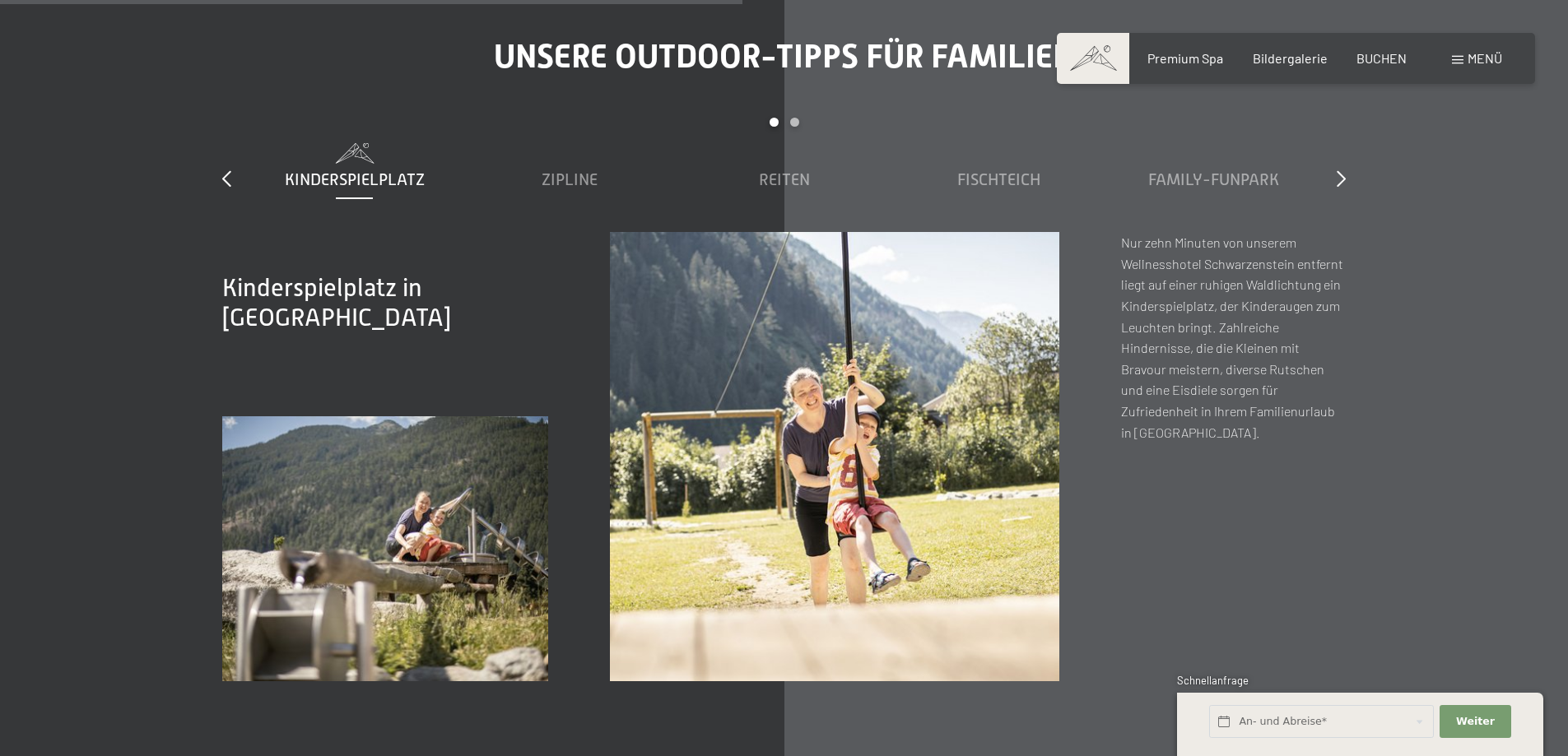
click at [367, 170] on span "Kinderspielplatz" at bounding box center [355, 178] width 140 height 18
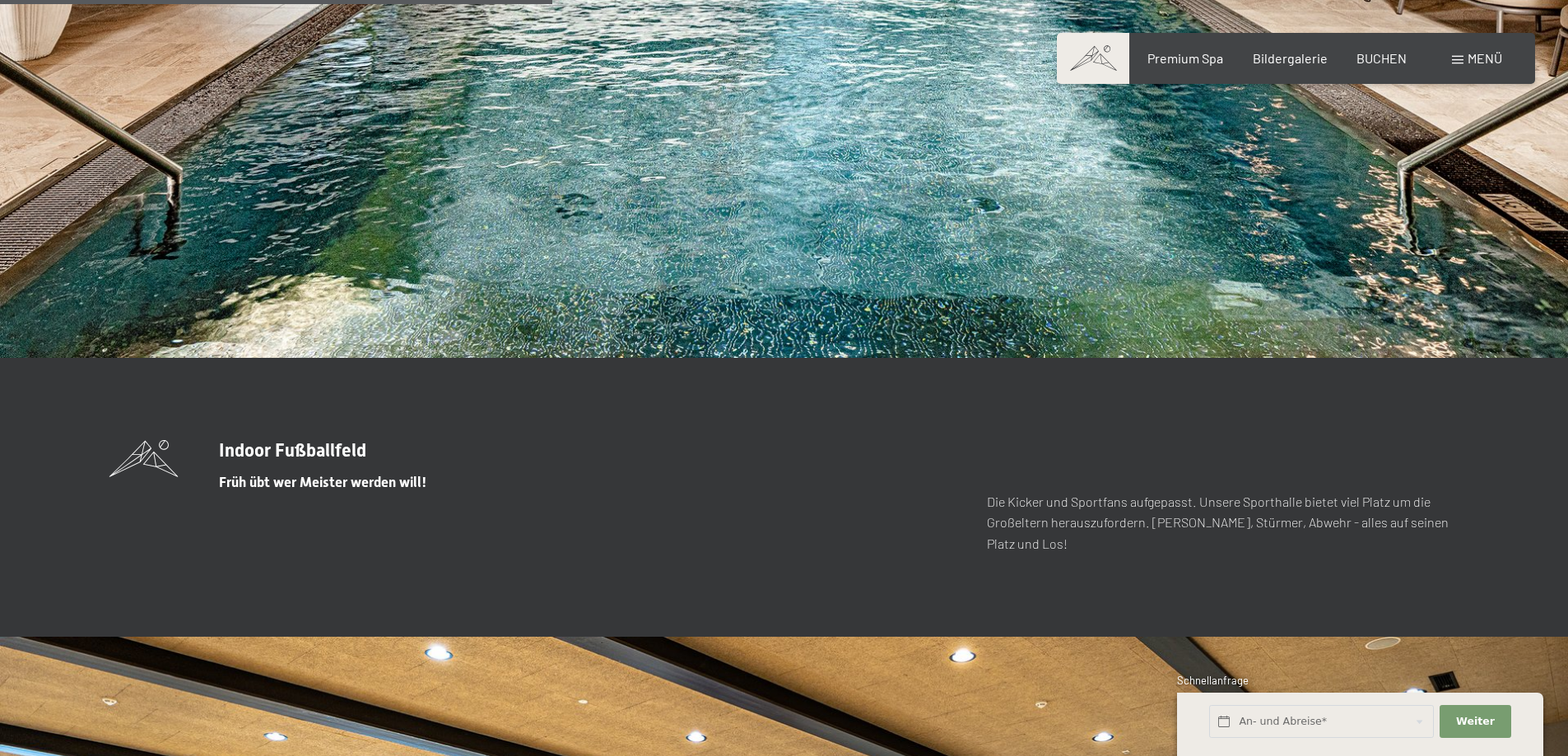
click at [1482, 62] on span "Menü" at bounding box center [1484, 58] width 35 height 16
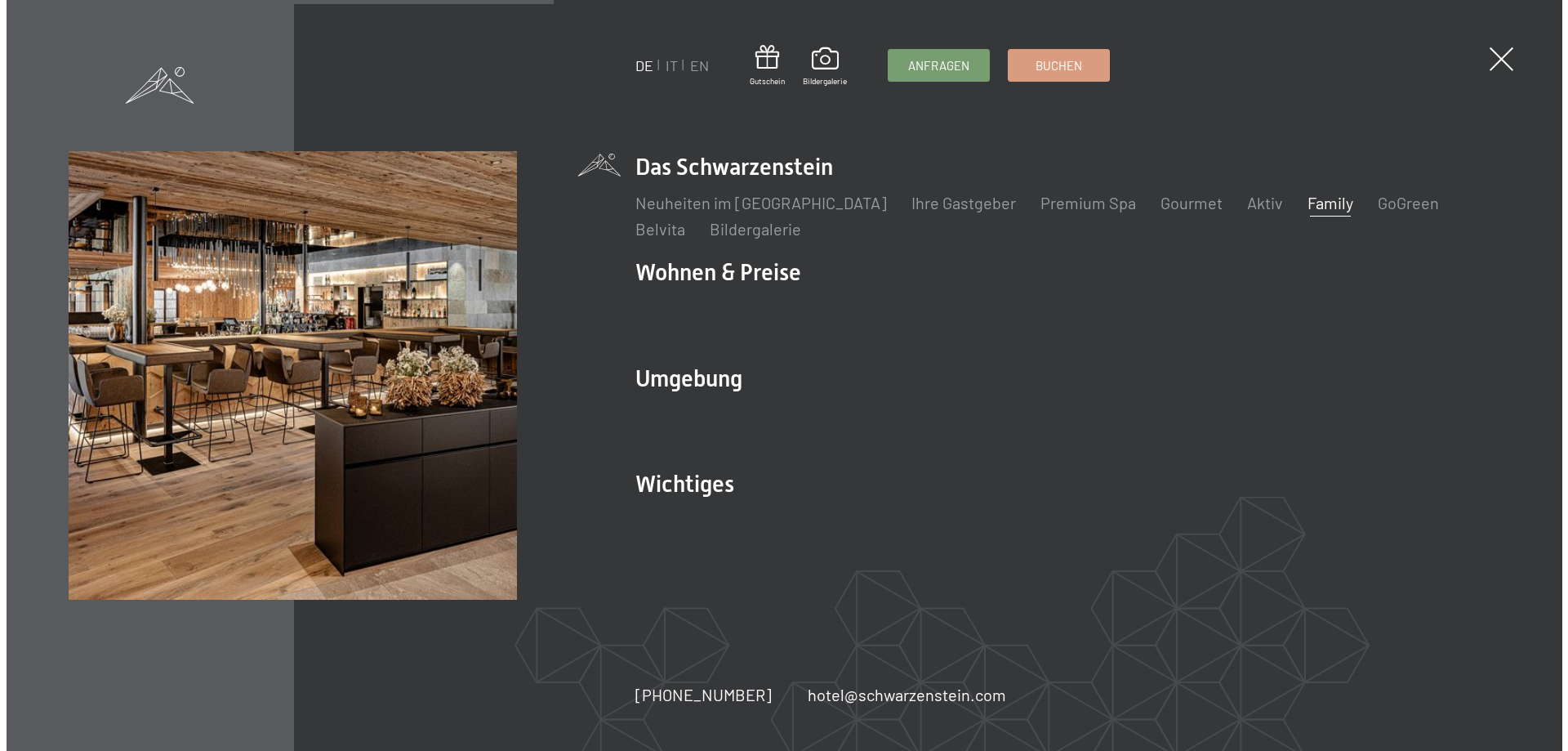
scroll to position [4506, 0]
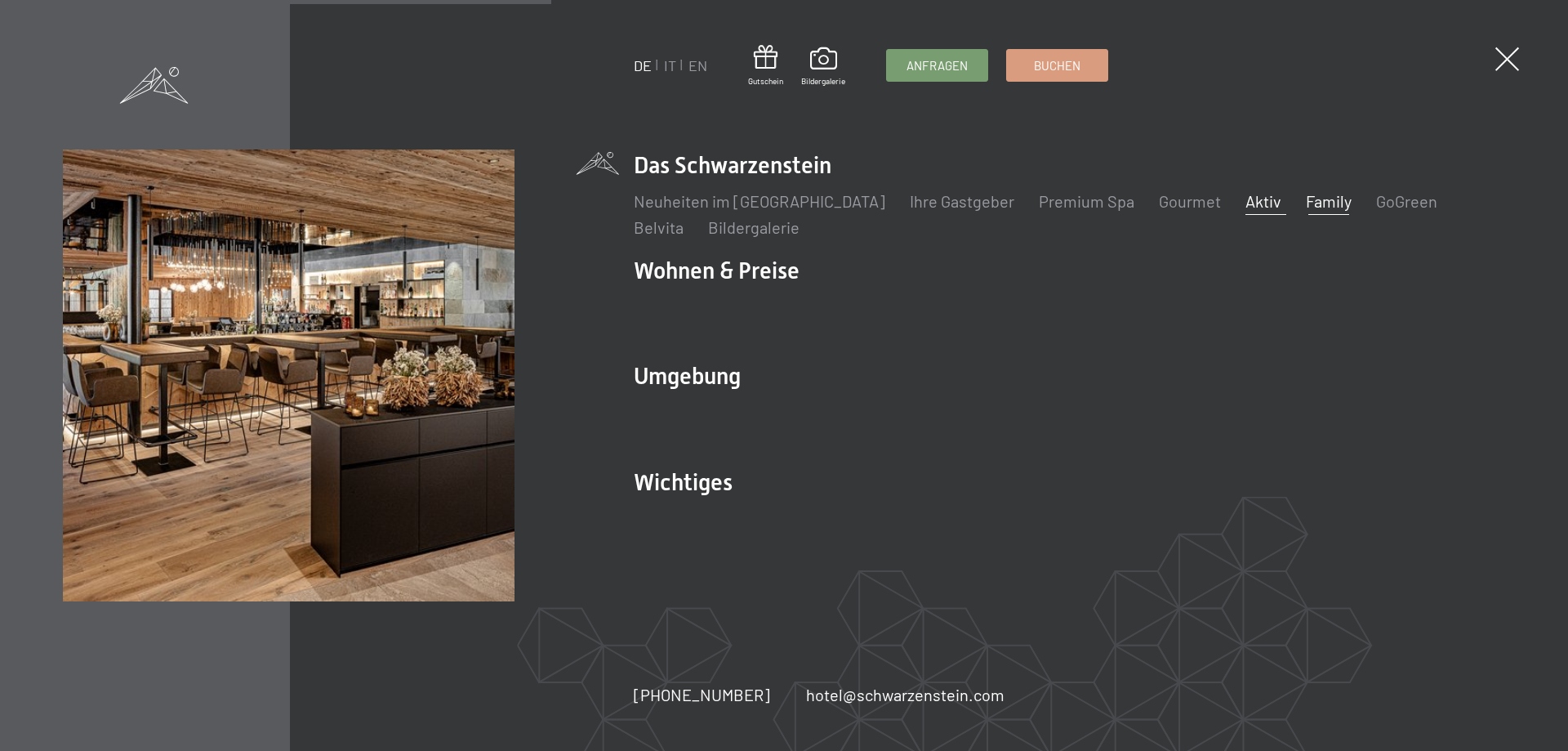
click at [1245, 197] on link "Aktiv" at bounding box center [1263, 201] width 36 height 19
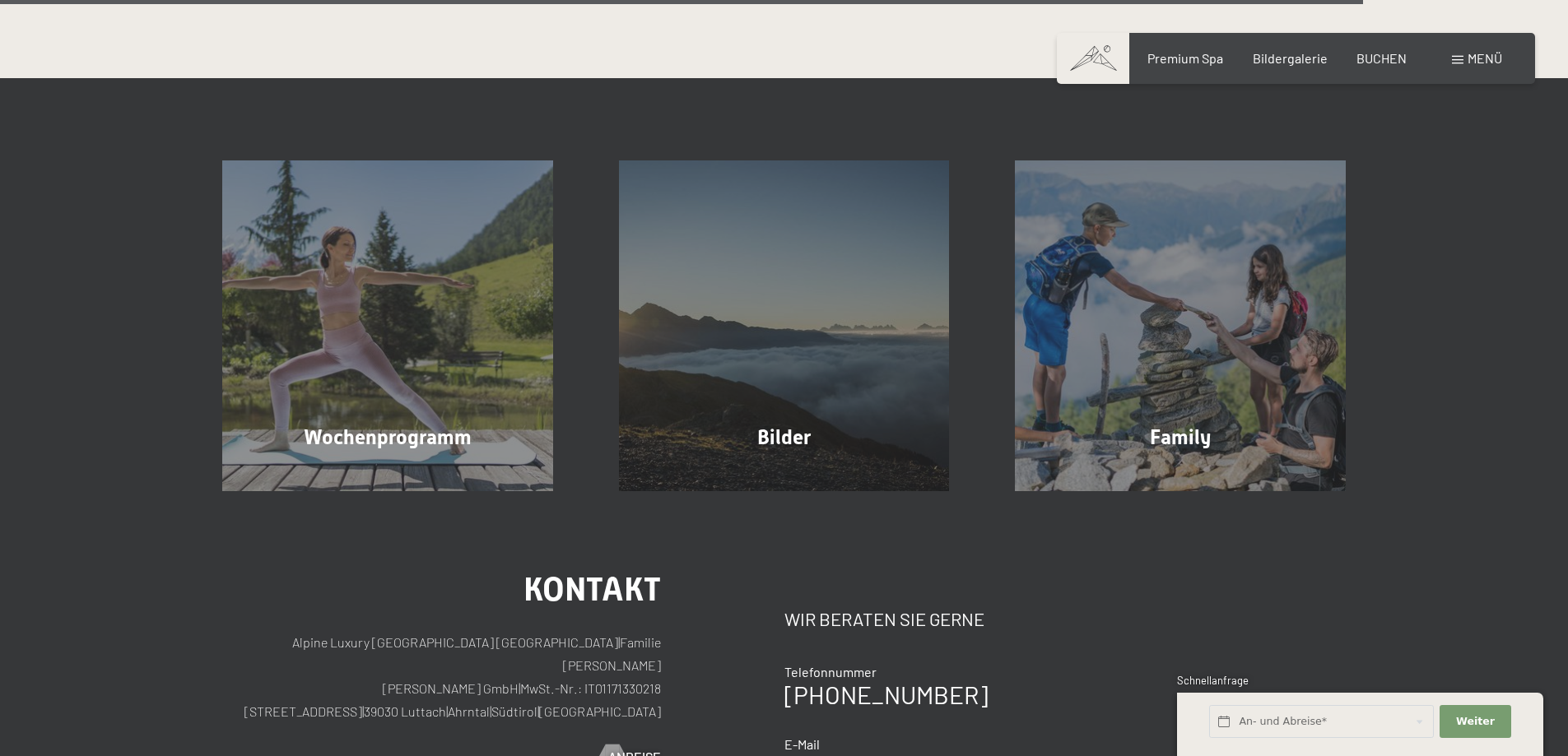
scroll to position [3620, 0]
